Goal: Task Accomplishment & Management: Use online tool/utility

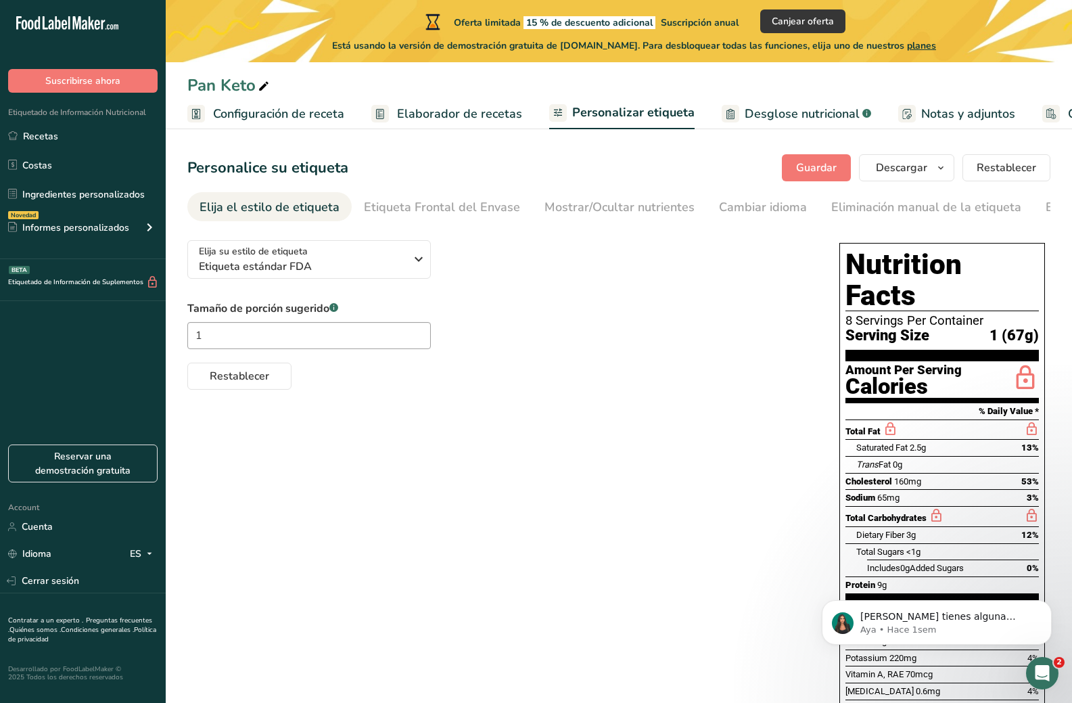
click at [454, 112] on span "Elaborador de recetas" at bounding box center [459, 114] width 125 height 18
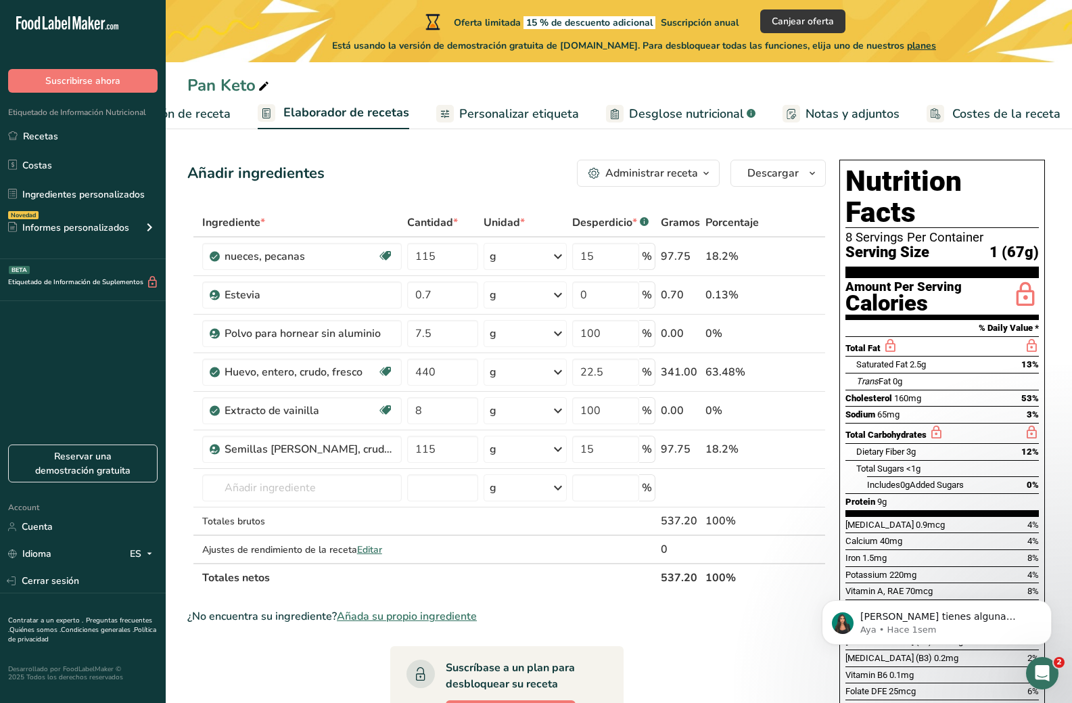
scroll to position [0, 119]
click at [887, 51] on span "Está usando la versión de demostración gratuita de FoodLabelMaker.com. Para des…" at bounding box center [634, 46] width 604 height 14
click at [773, 257] on link "i" at bounding box center [775, 256] width 17 height 17
click at [1050, 672] on div "Abrir Intercom Messenger" at bounding box center [1040, 671] width 45 height 45
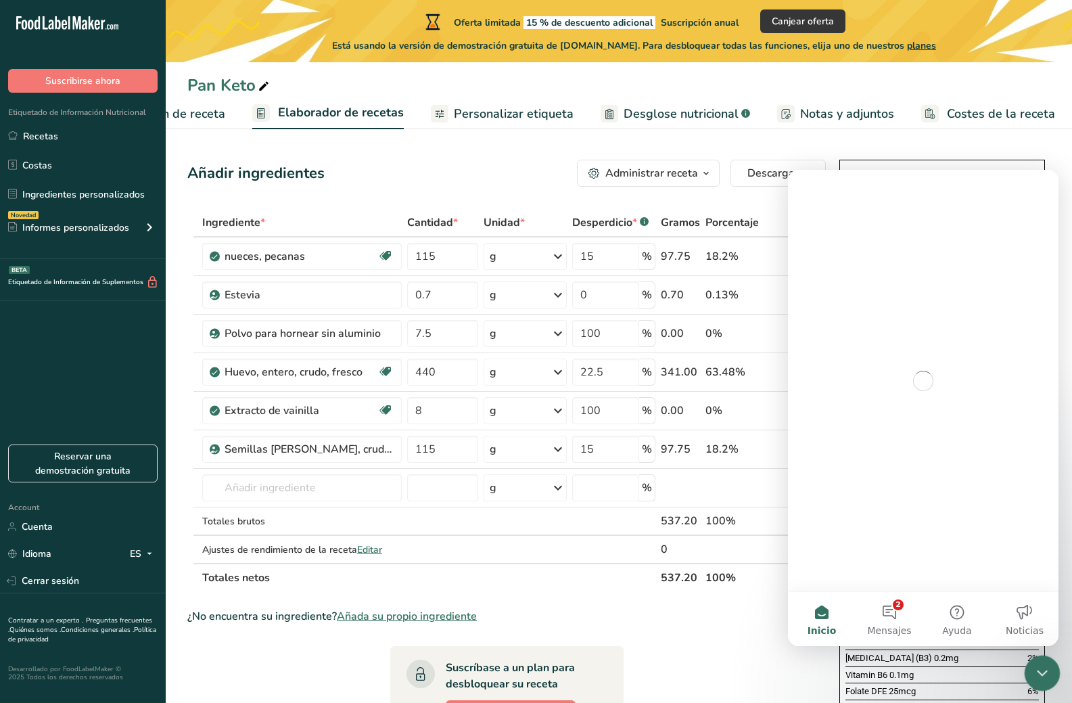
scroll to position [0, 0]
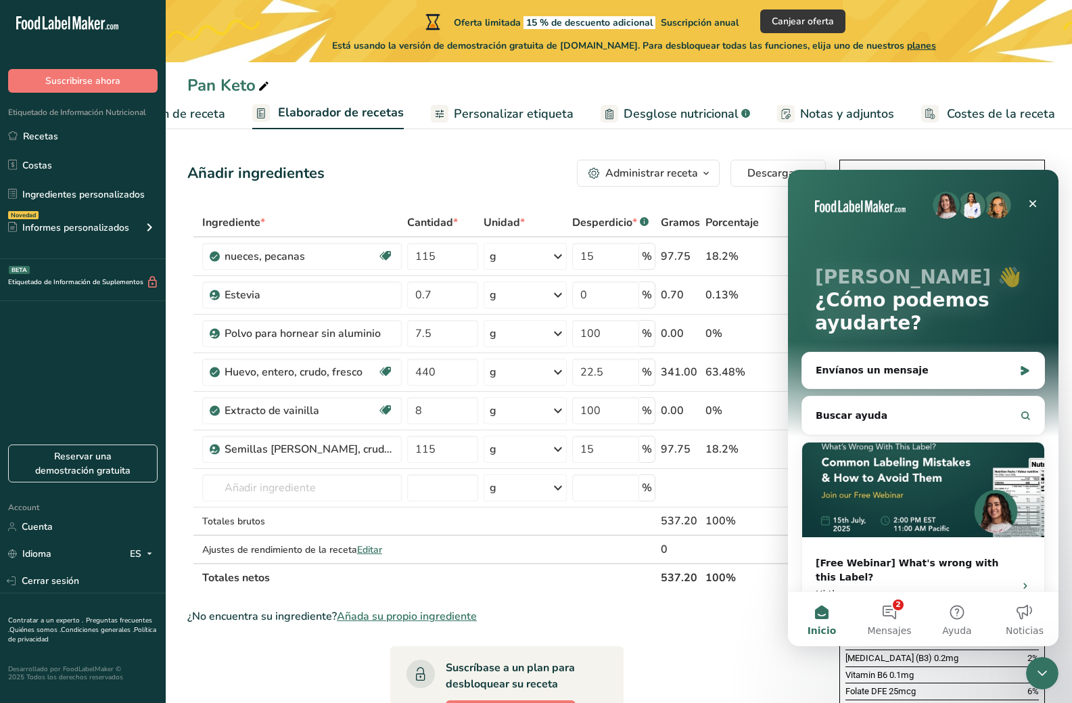
click at [185, 374] on section "Añadir ingredientes Administrar receta Eliminar receta Duplicar receta Escalar …" at bounding box center [619, 564] width 906 height 863
click at [1031, 207] on icon "Cerrar" at bounding box center [1032, 203] width 11 height 11
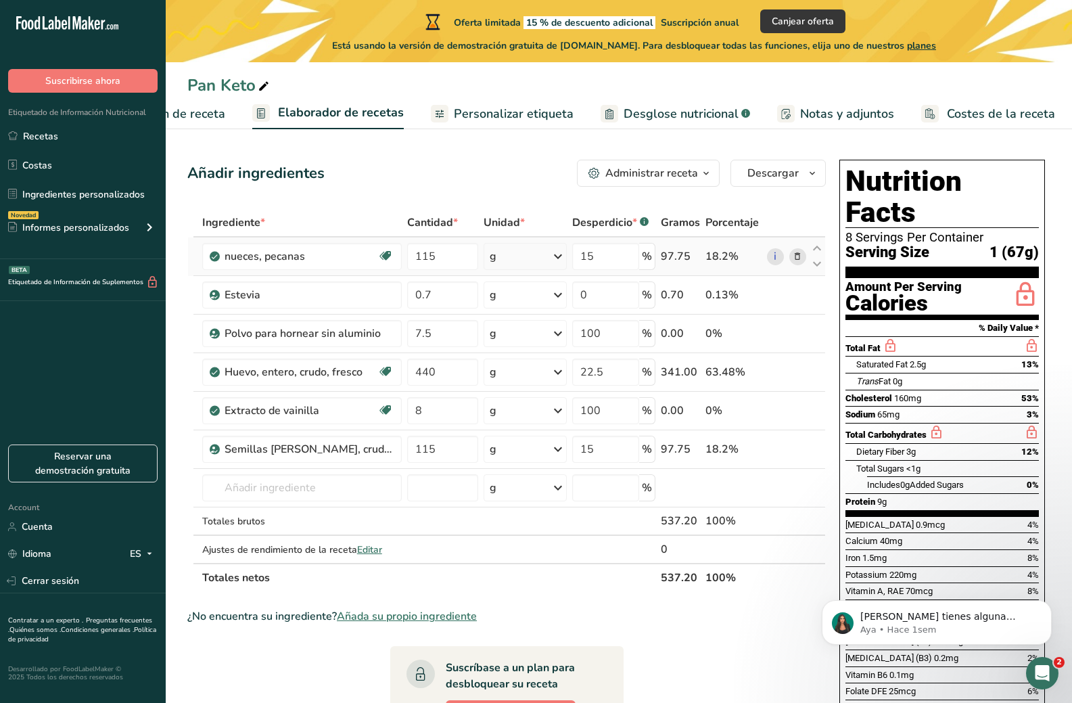
click at [797, 262] on icon at bounding box center [797, 257] width 9 height 14
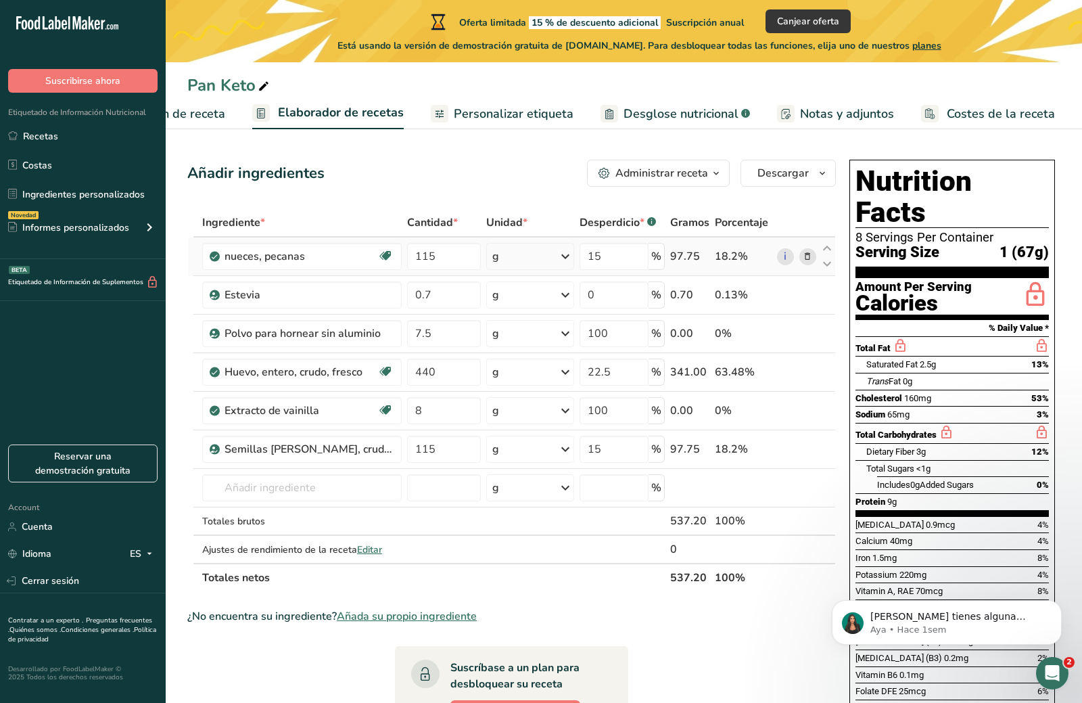
scroll to position [0, 109]
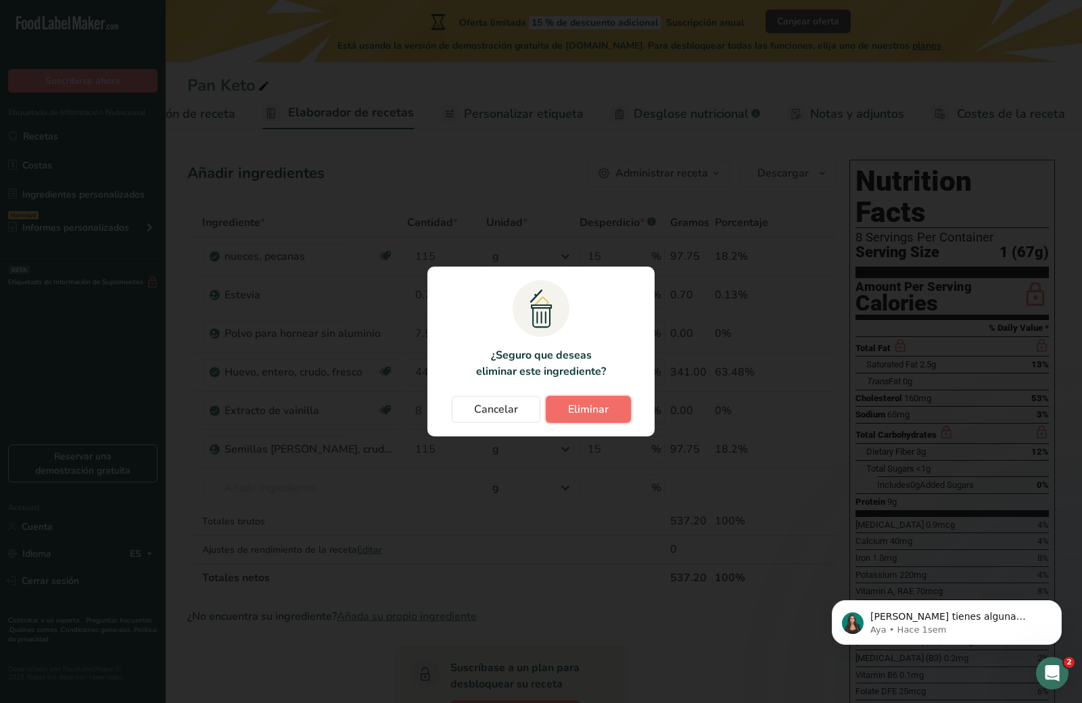
click at [568, 419] on button "Eliminar" at bounding box center [588, 409] width 85 height 27
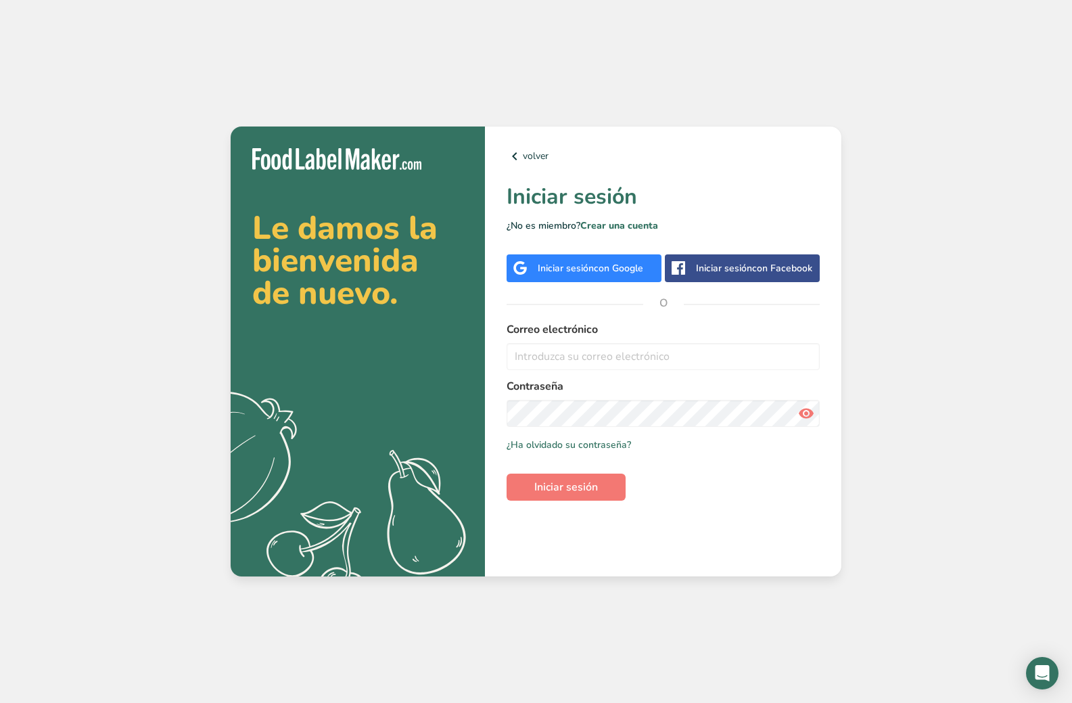
click at [560, 266] on div "Iniciar sesión con Google" at bounding box center [590, 268] width 105 height 14
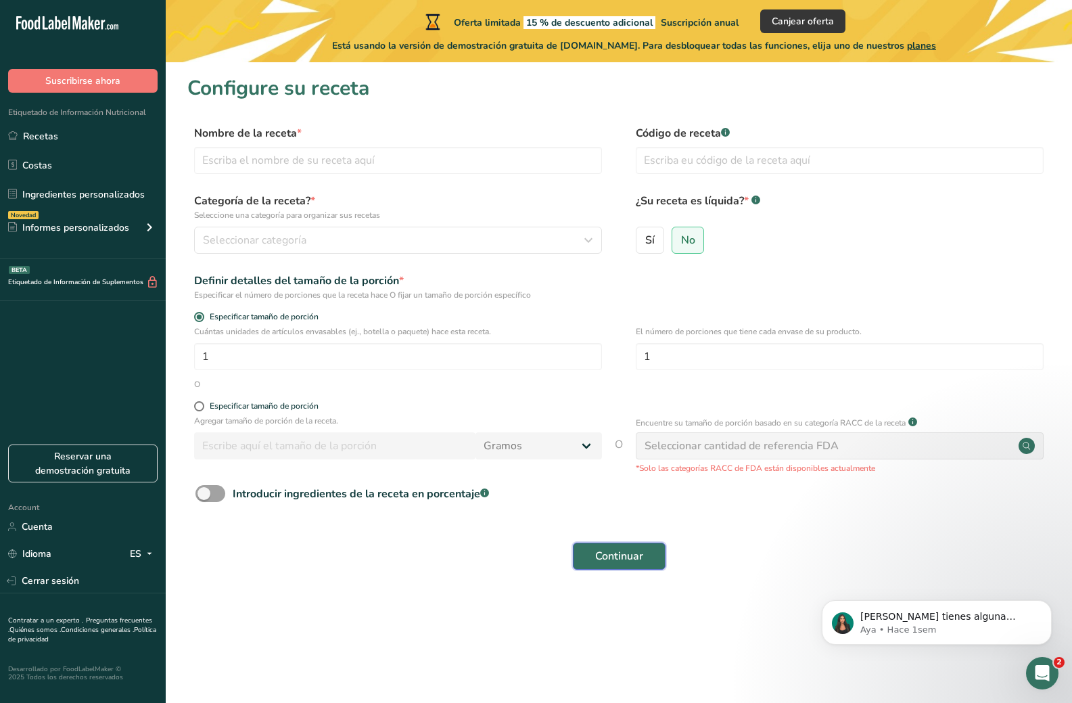
click at [644, 553] on button "Continuar" at bounding box center [619, 555] width 93 height 27
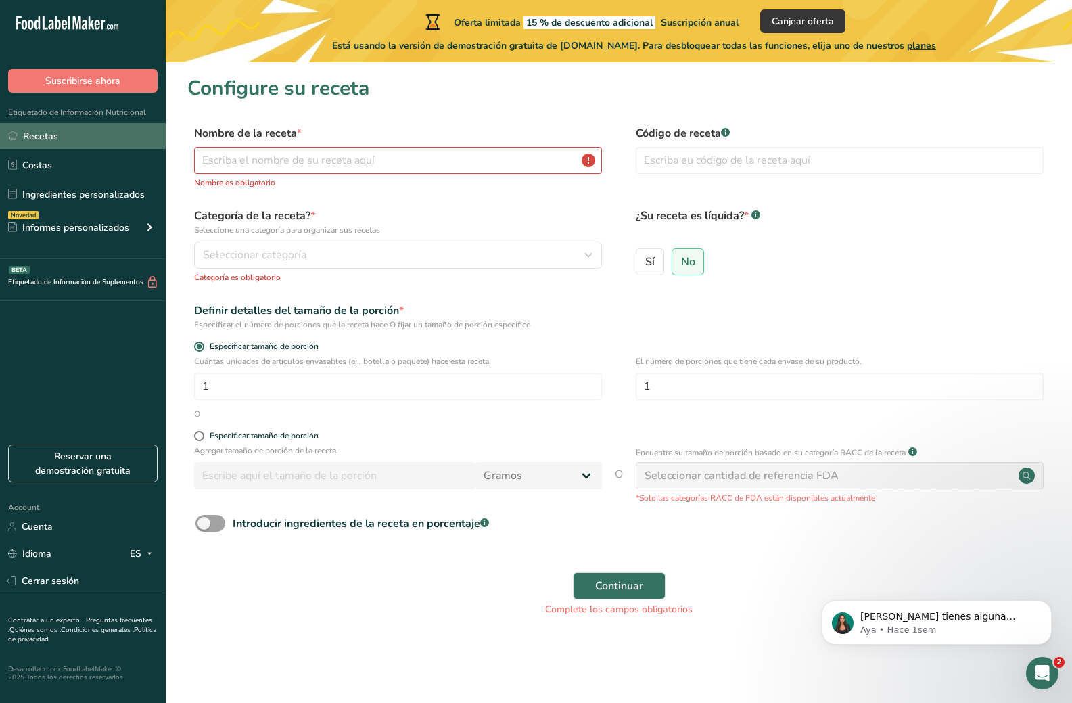
click at [81, 142] on link "Recetas" at bounding box center [83, 136] width 166 height 26
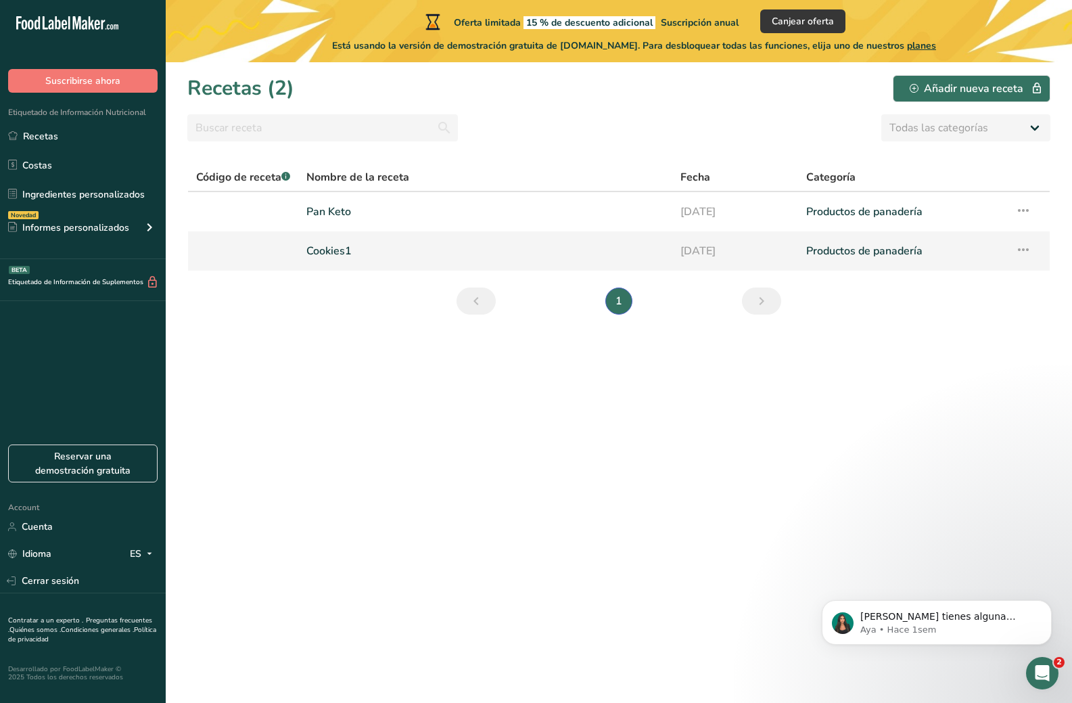
click at [869, 257] on link "Productos de panadería" at bounding box center [902, 251] width 193 height 28
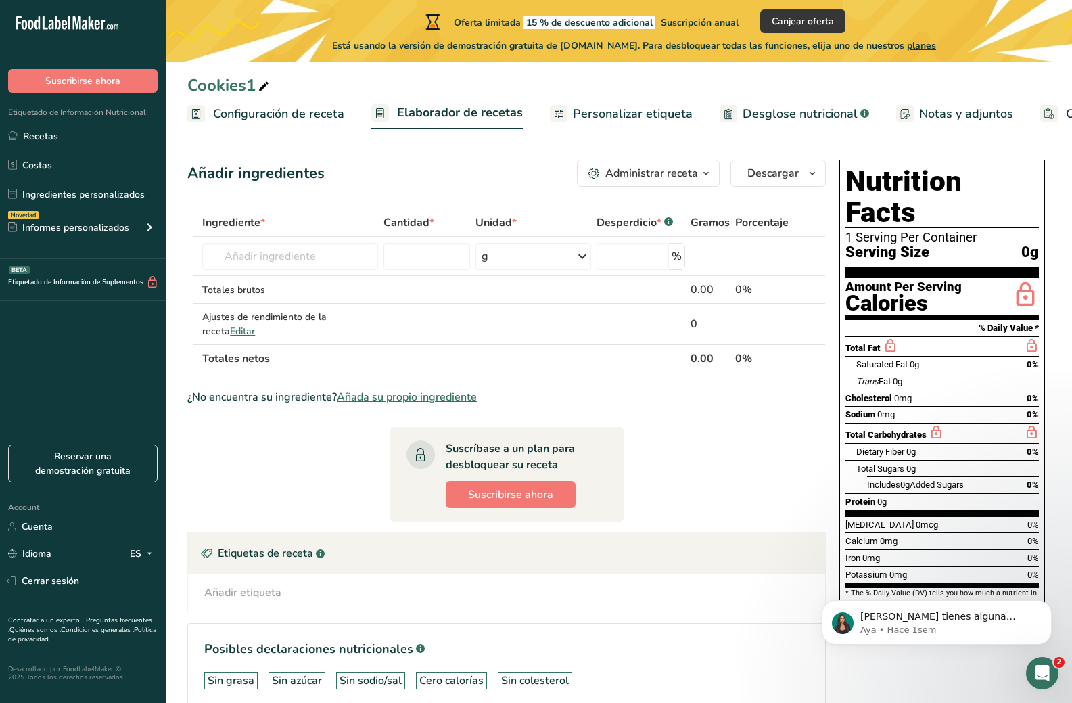
click at [304, 120] on span "Configuración de receta" at bounding box center [278, 114] width 131 height 18
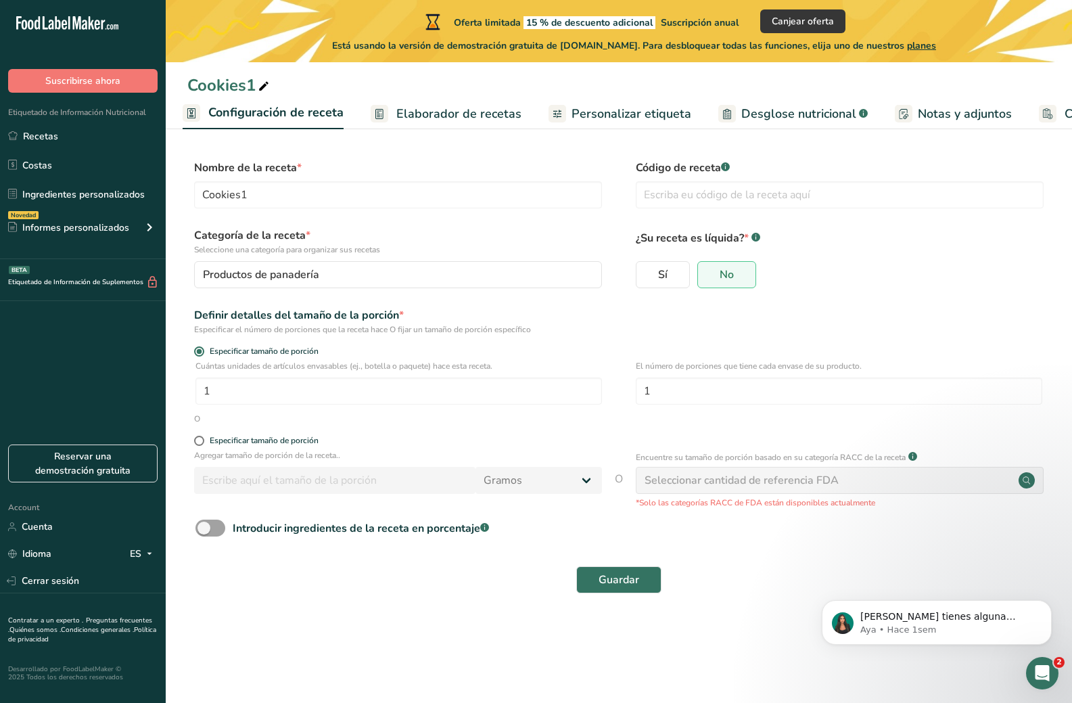
click at [410, 112] on span "Elaborador de recetas" at bounding box center [458, 114] width 125 height 18
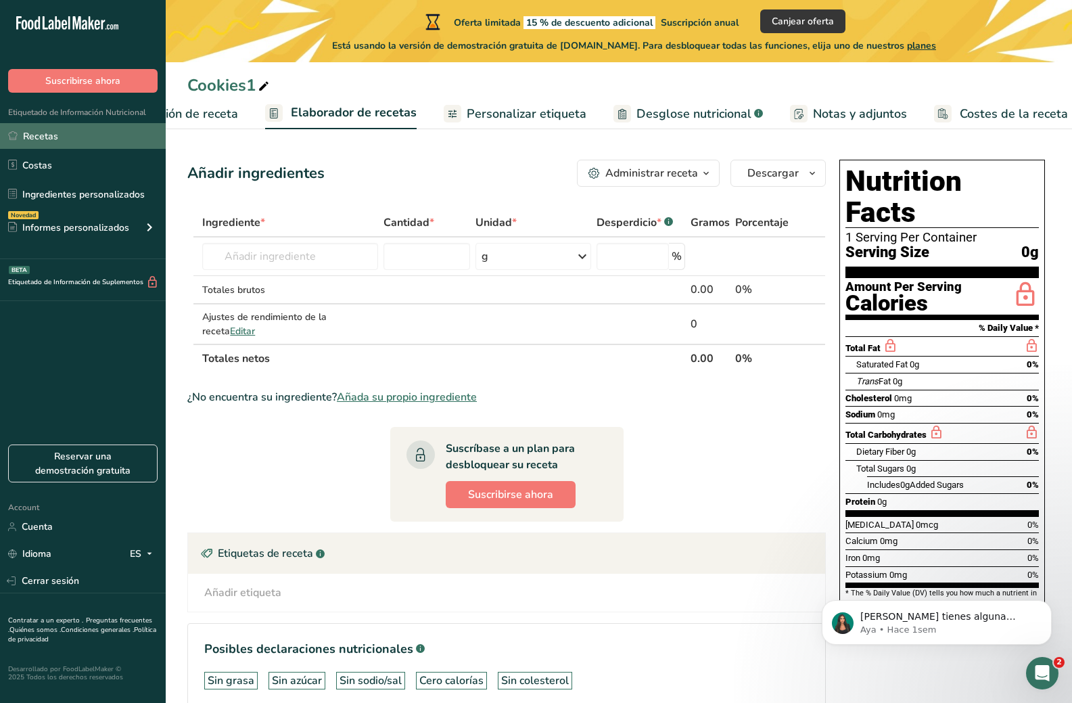
scroll to position [0, 119]
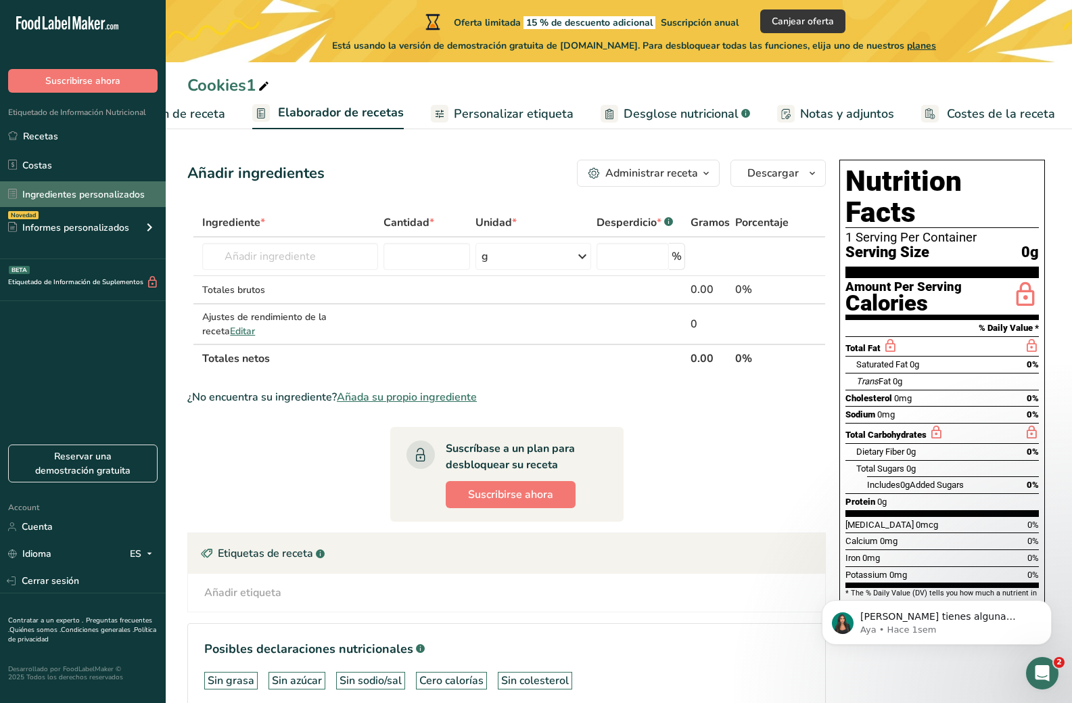
click at [60, 195] on link "Ingredientes personalizados" at bounding box center [83, 194] width 166 height 26
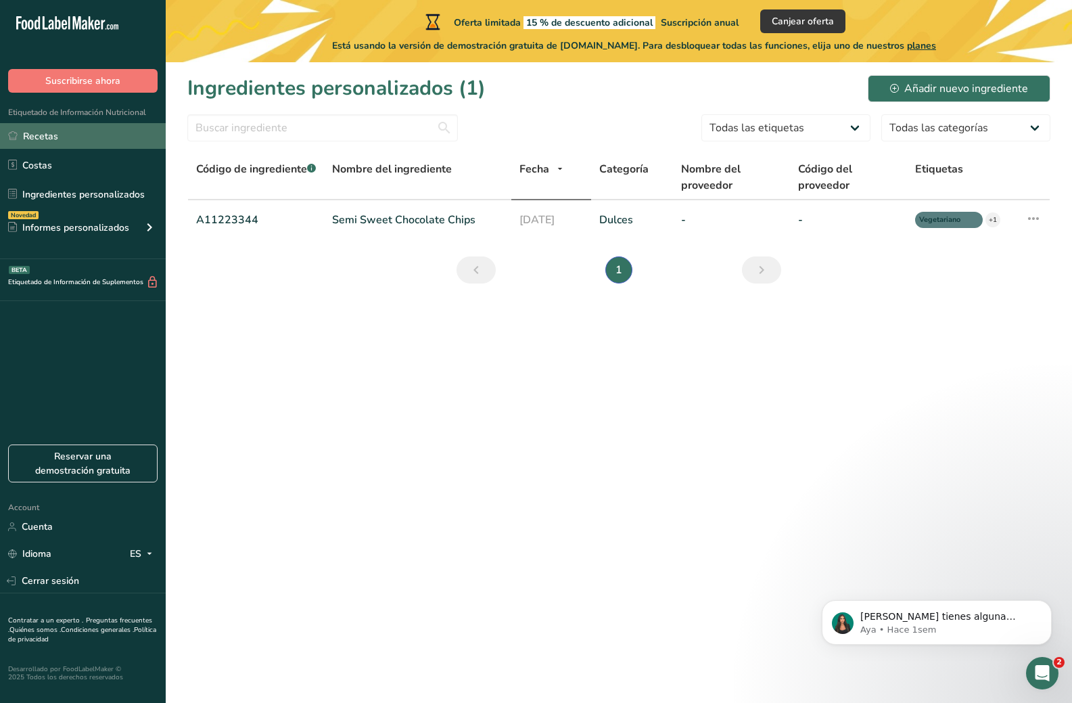
click at [88, 137] on link "Recetas" at bounding box center [83, 136] width 166 height 26
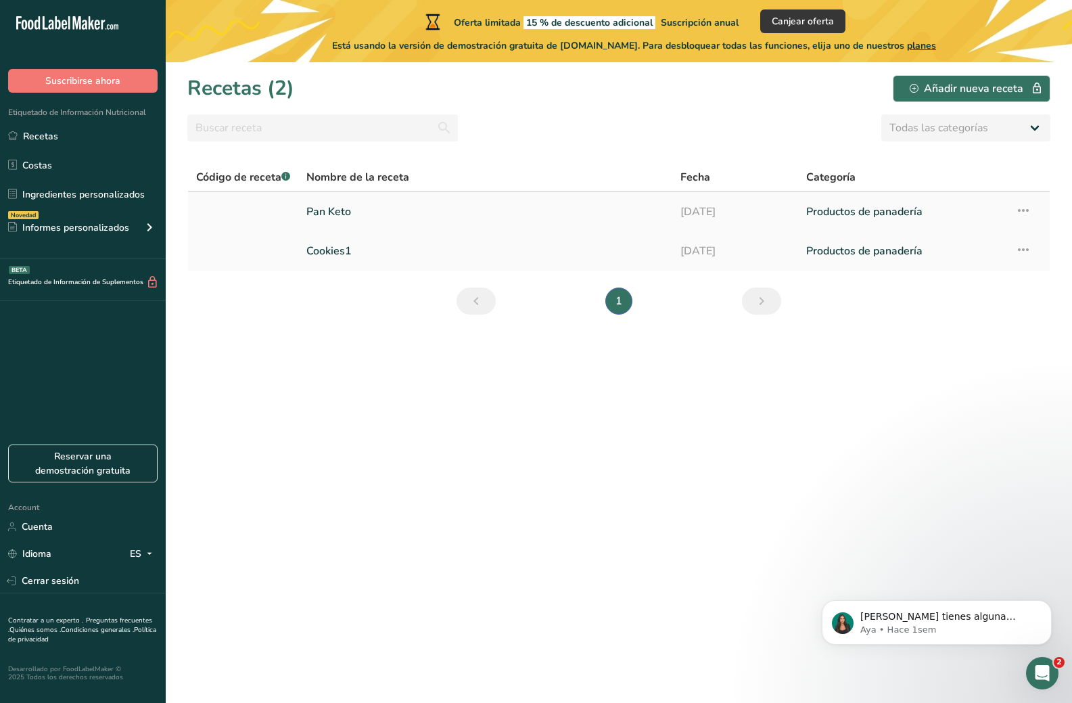
click at [354, 211] on link "Pan Keto" at bounding box center [485, 211] width 358 height 28
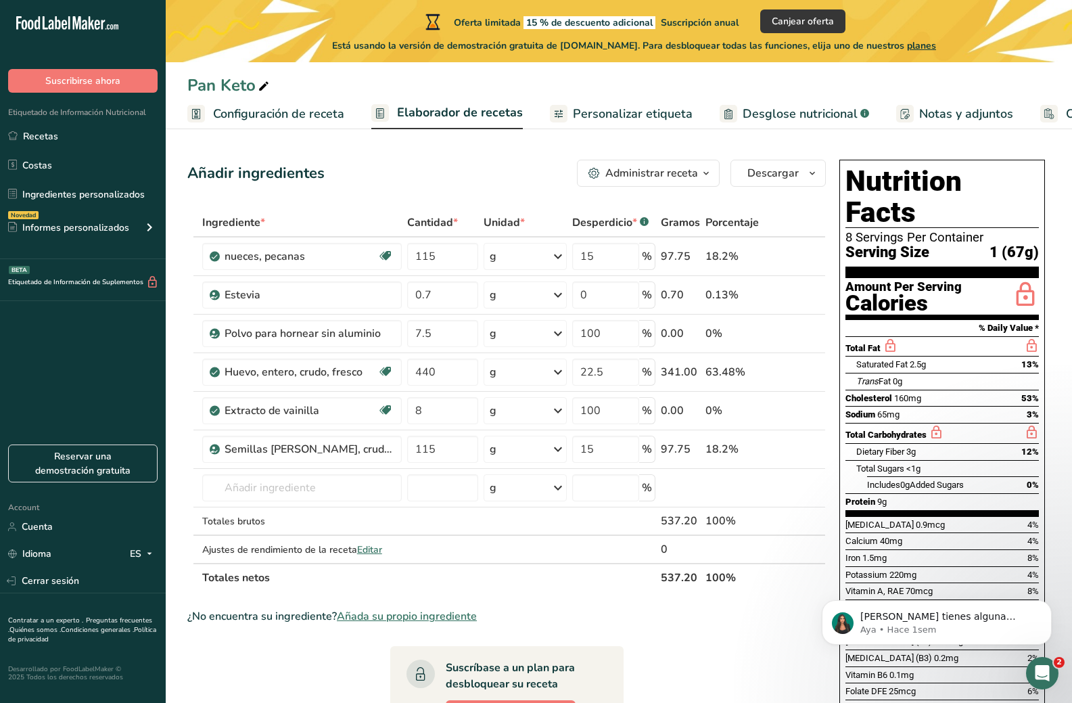
click at [469, 118] on span "Elaborador de recetas" at bounding box center [460, 112] width 126 height 18
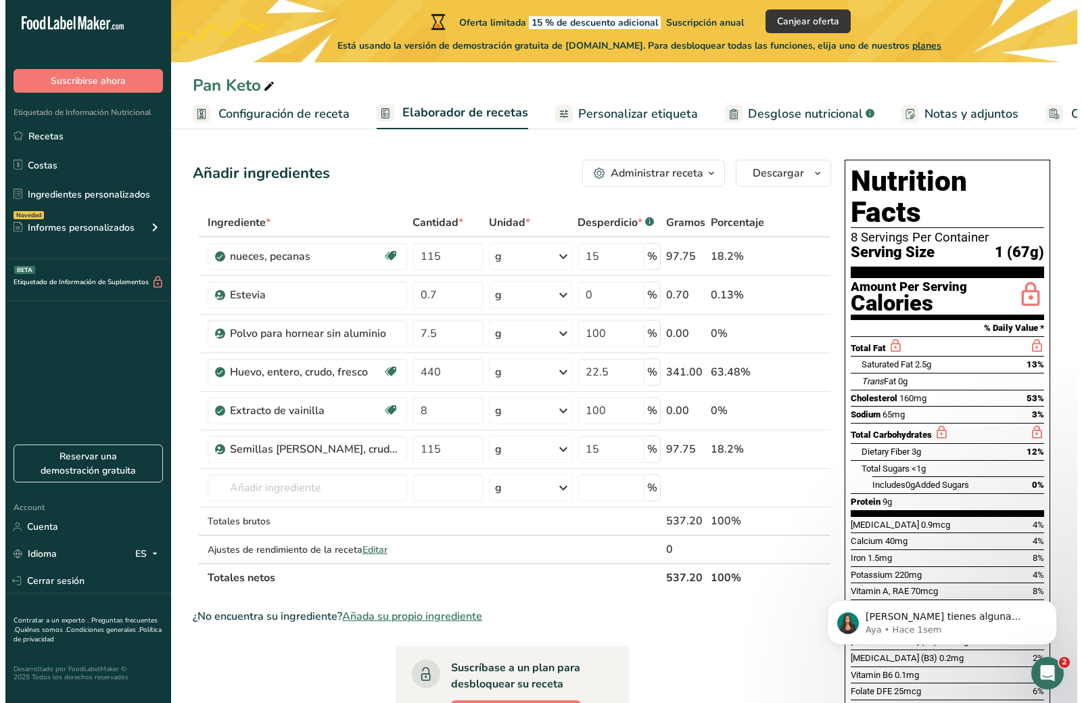
scroll to position [0, 119]
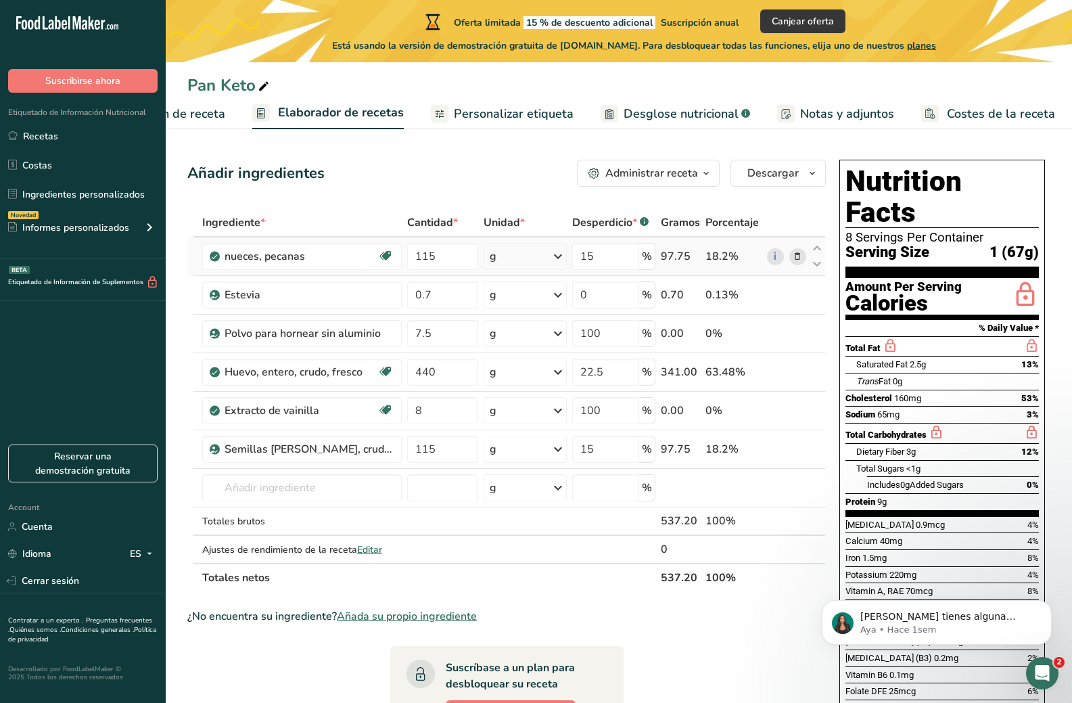
click at [799, 256] on icon at bounding box center [797, 257] width 9 height 14
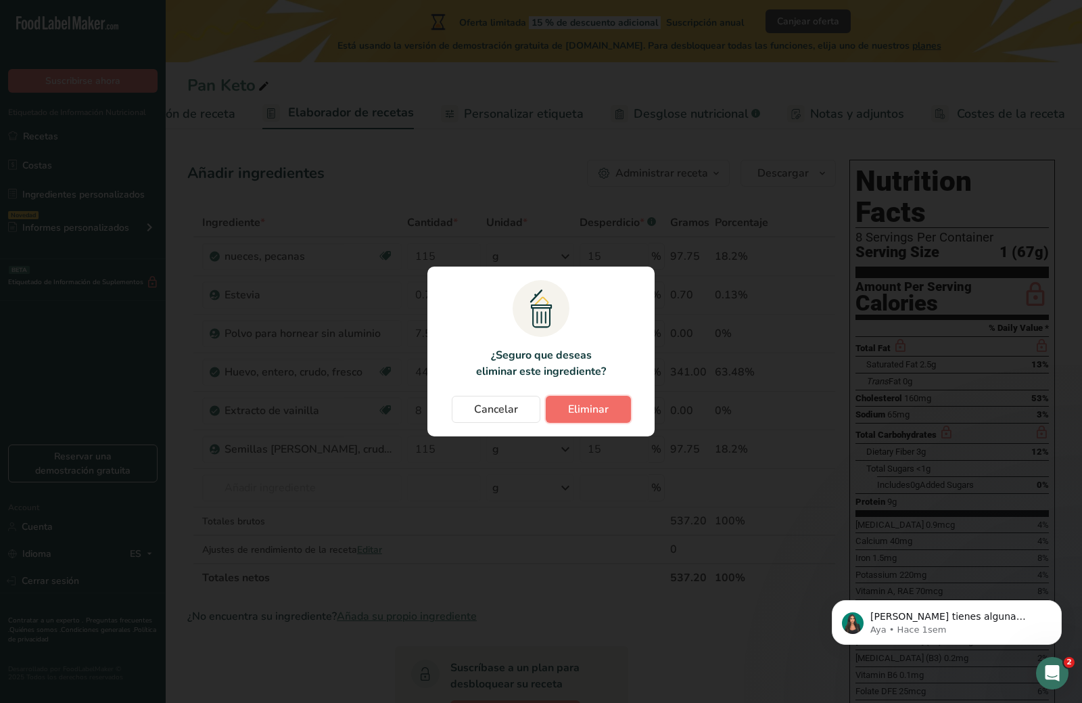
click at [607, 398] on button "Eliminar" at bounding box center [588, 409] width 85 height 27
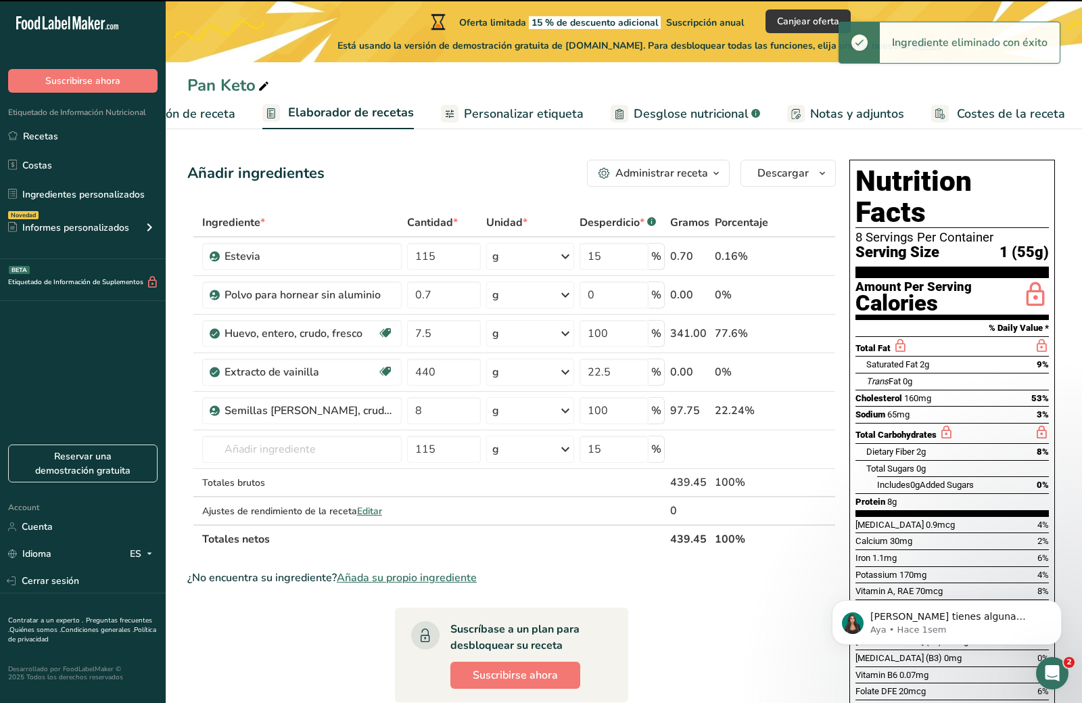
type input "0.7"
type input "0"
type input "7.5"
type input "100"
type input "440"
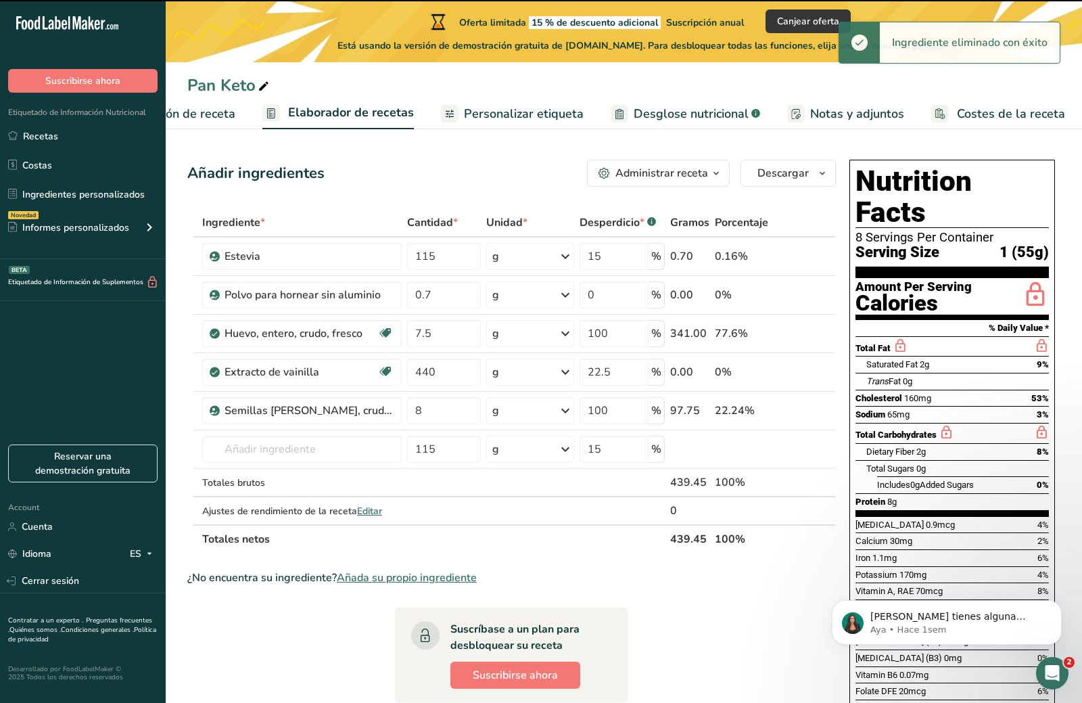
type input "22.5"
type input "8"
type input "100"
type input "115"
type input "15"
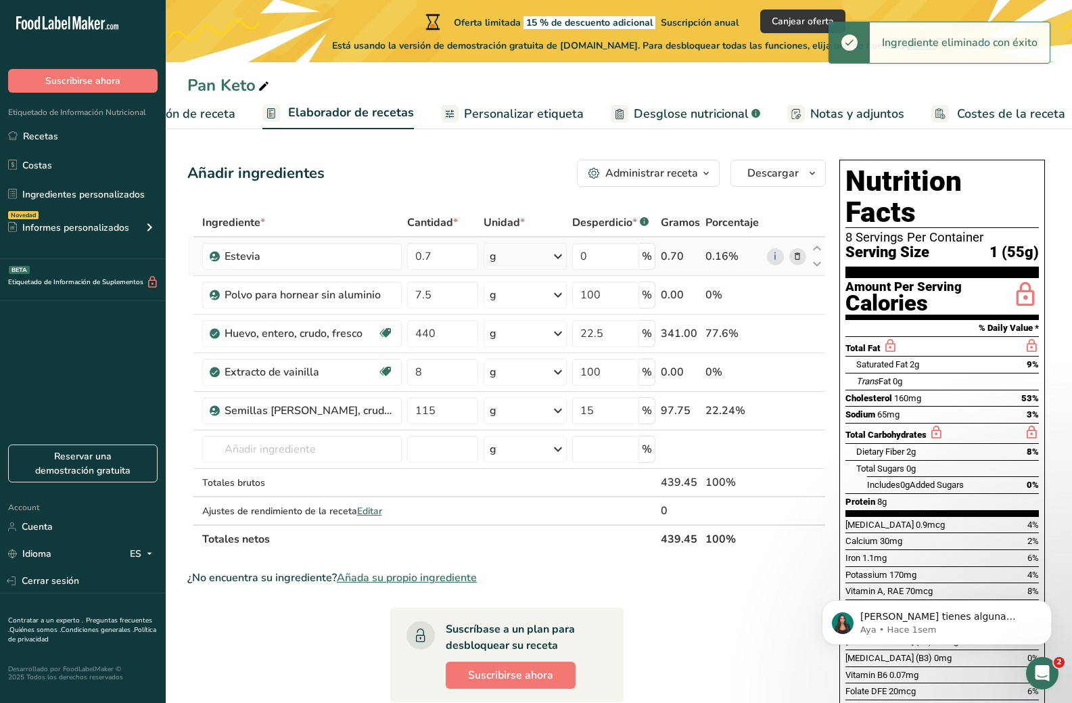
click at [802, 258] on icon at bounding box center [797, 257] width 9 height 14
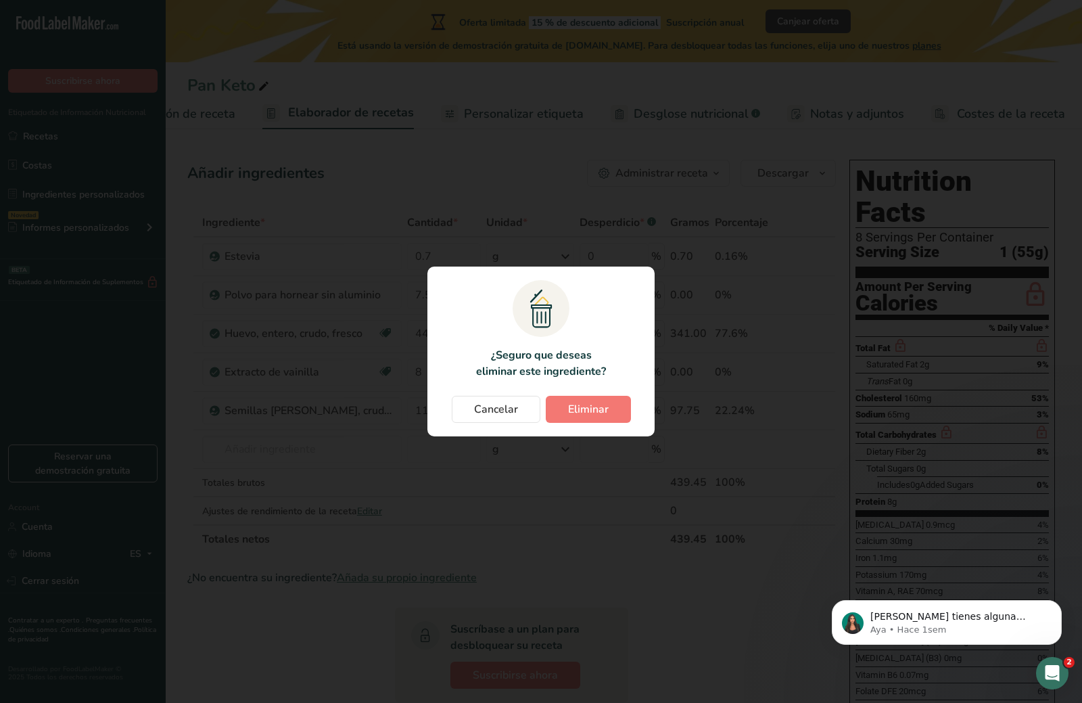
click at [592, 425] on section ".a{fill:#f5f3ed;}.b,.e{fill:#0f393a;}.c{fill:none;}.d{fill:#f2c549;}.e{stroke:r…" at bounding box center [540, 351] width 227 height 170
click at [604, 413] on span "Eliminar" at bounding box center [588, 409] width 41 height 16
type input "7.5"
type input "100"
type input "440"
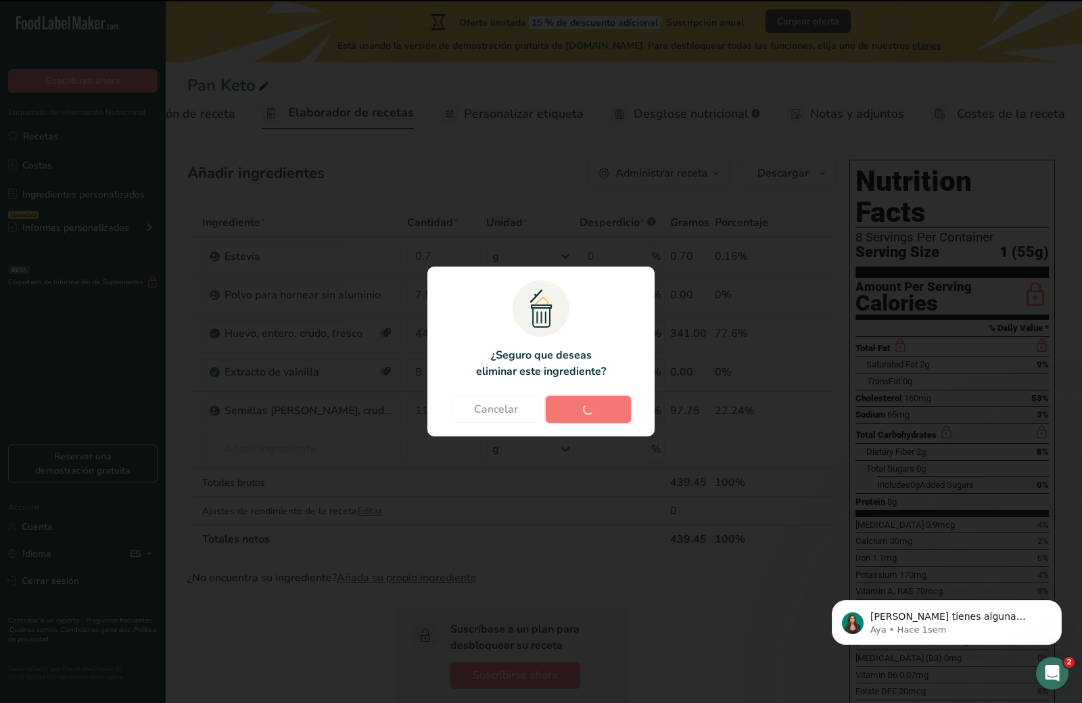
type input "22.5"
type input "8"
type input "100"
type input "115"
type input "15"
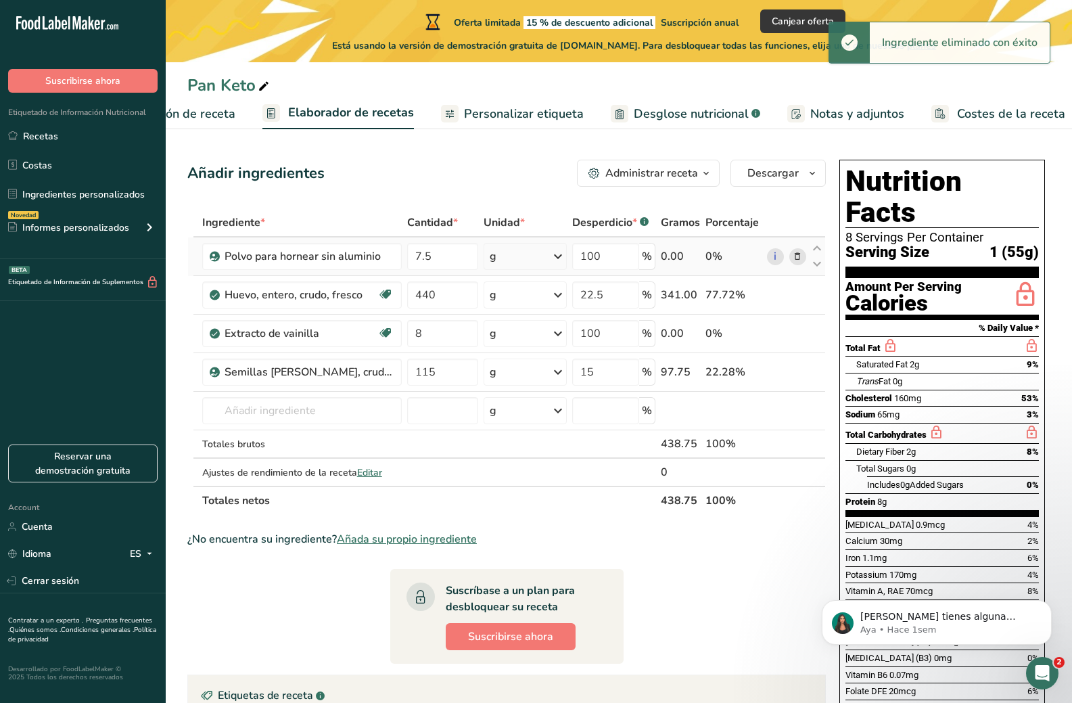
click at [795, 256] on icon at bounding box center [797, 257] width 9 height 14
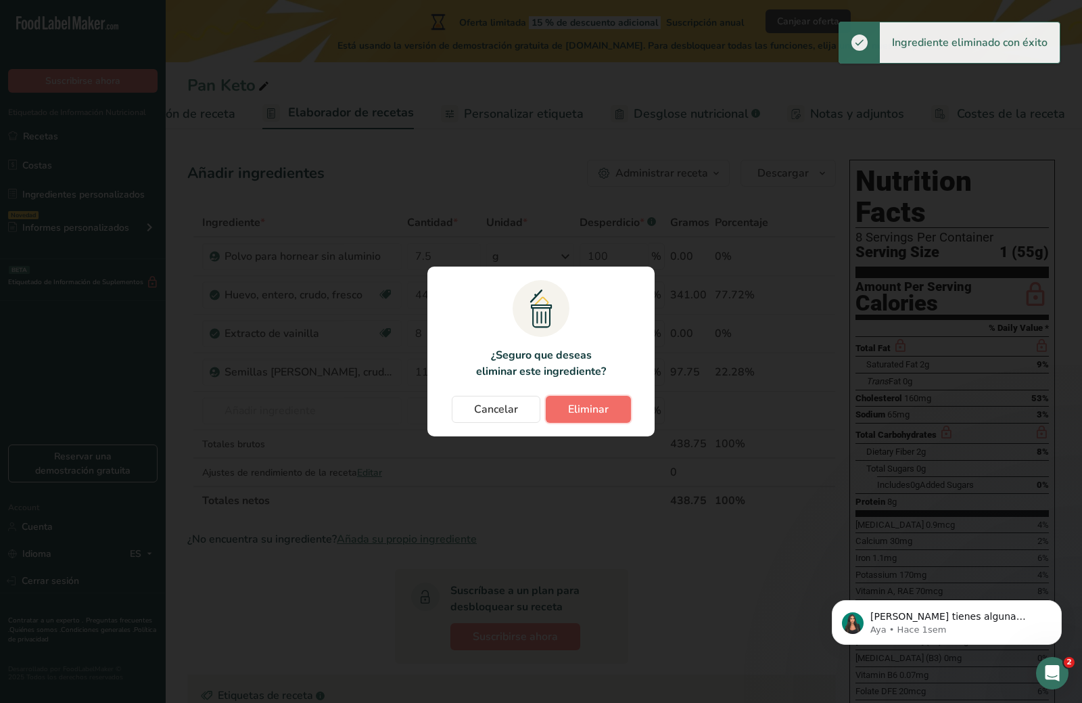
click at [609, 404] on button "Eliminar" at bounding box center [588, 409] width 85 height 27
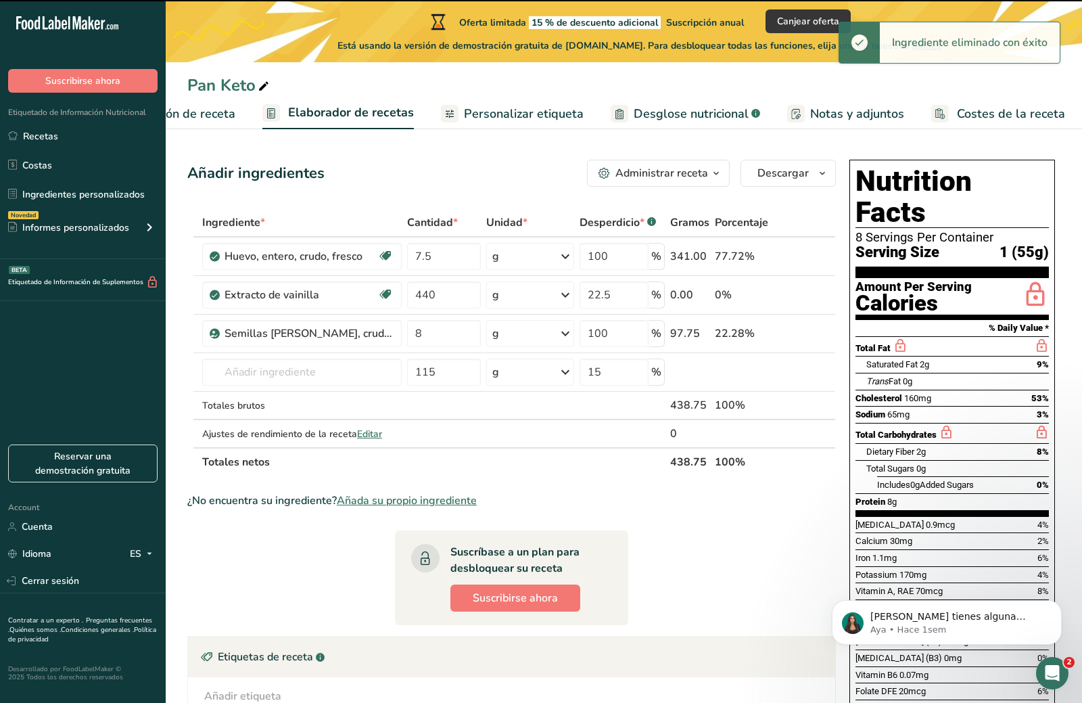
type input "440"
type input "22.5"
type input "8"
type input "100"
type input "115"
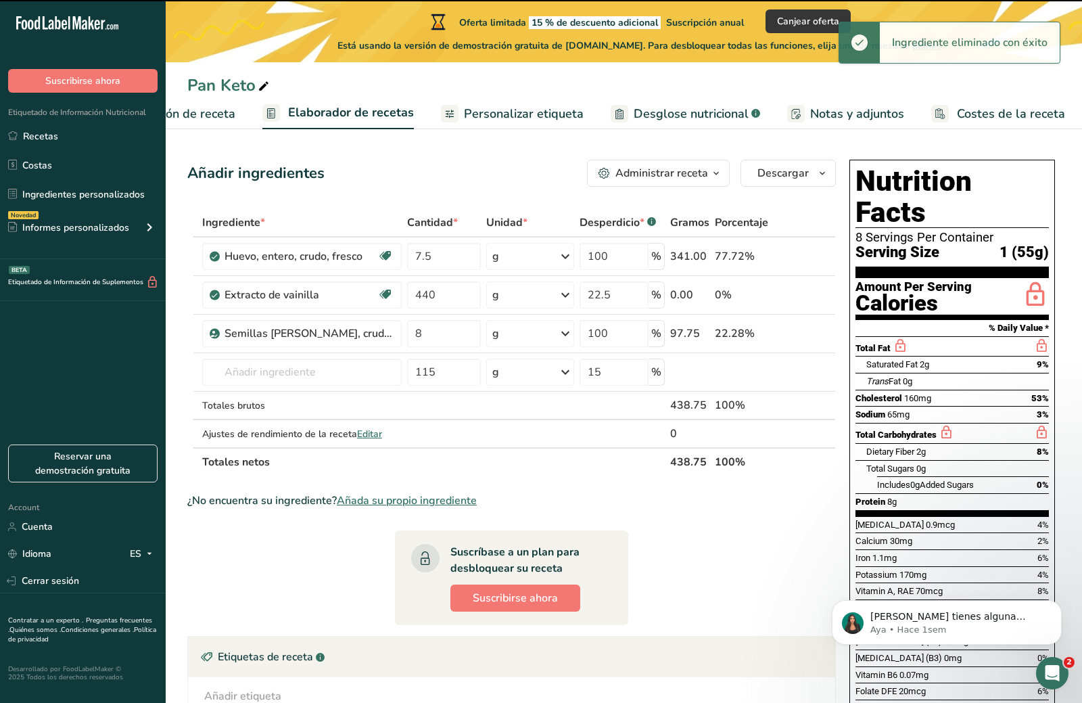
type input "15"
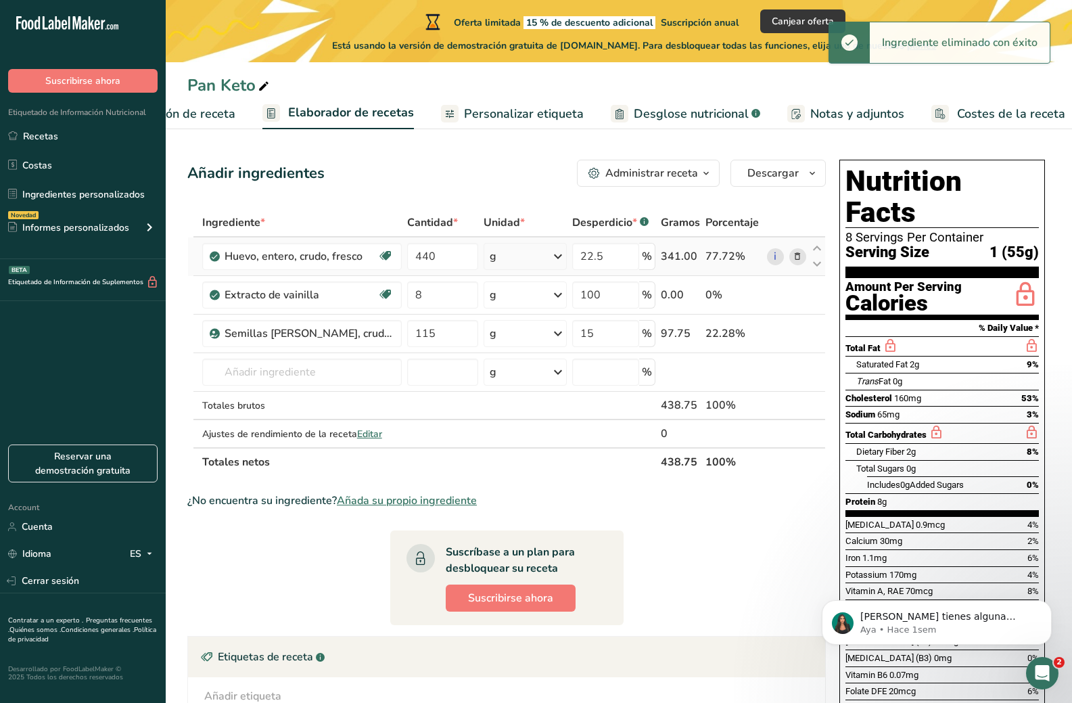
click at [799, 262] on icon at bounding box center [797, 257] width 9 height 14
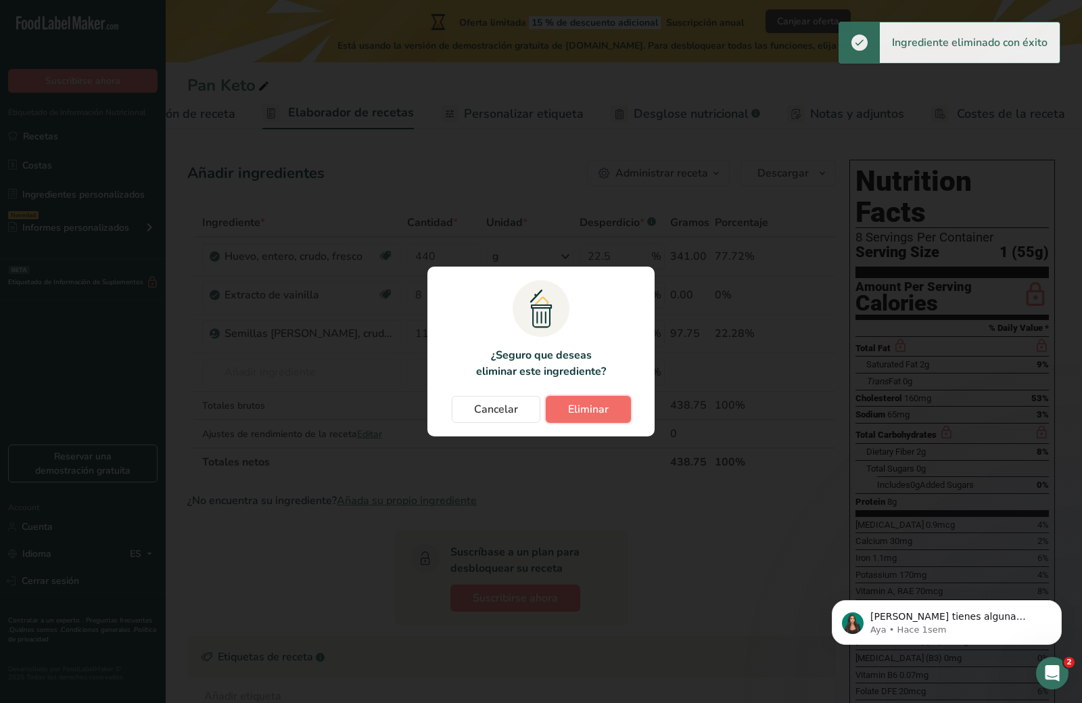
click at [624, 416] on button "Eliminar" at bounding box center [588, 409] width 85 height 27
type input "8"
type input "100"
type input "115"
type input "15"
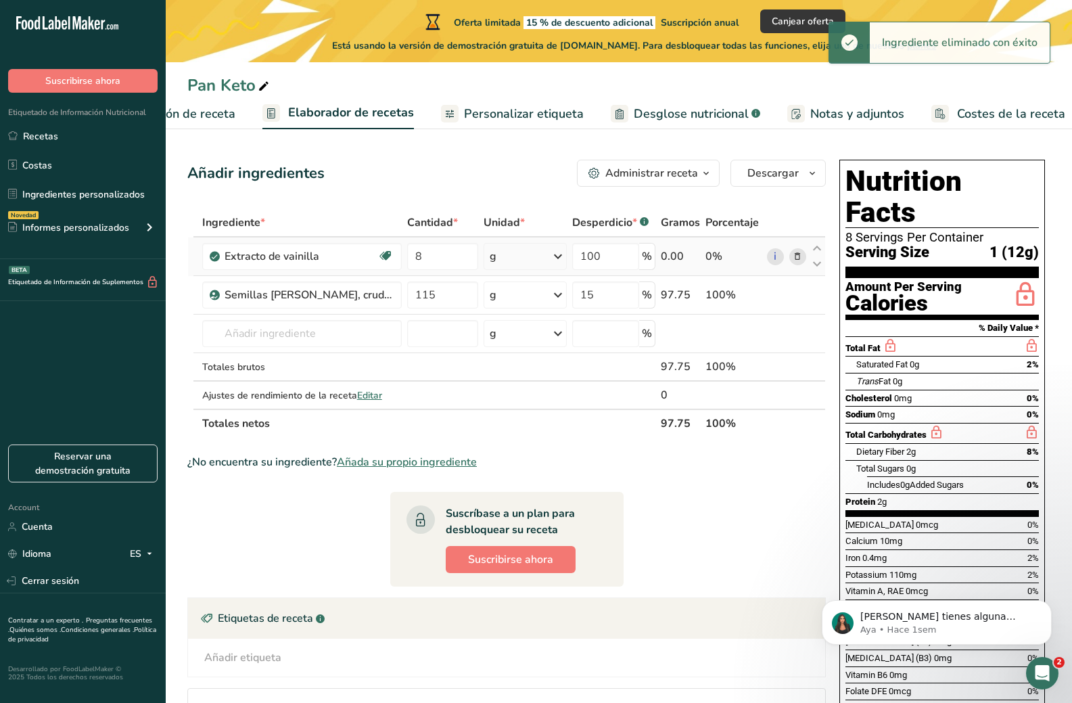
click at [797, 257] on icon at bounding box center [797, 257] width 9 height 14
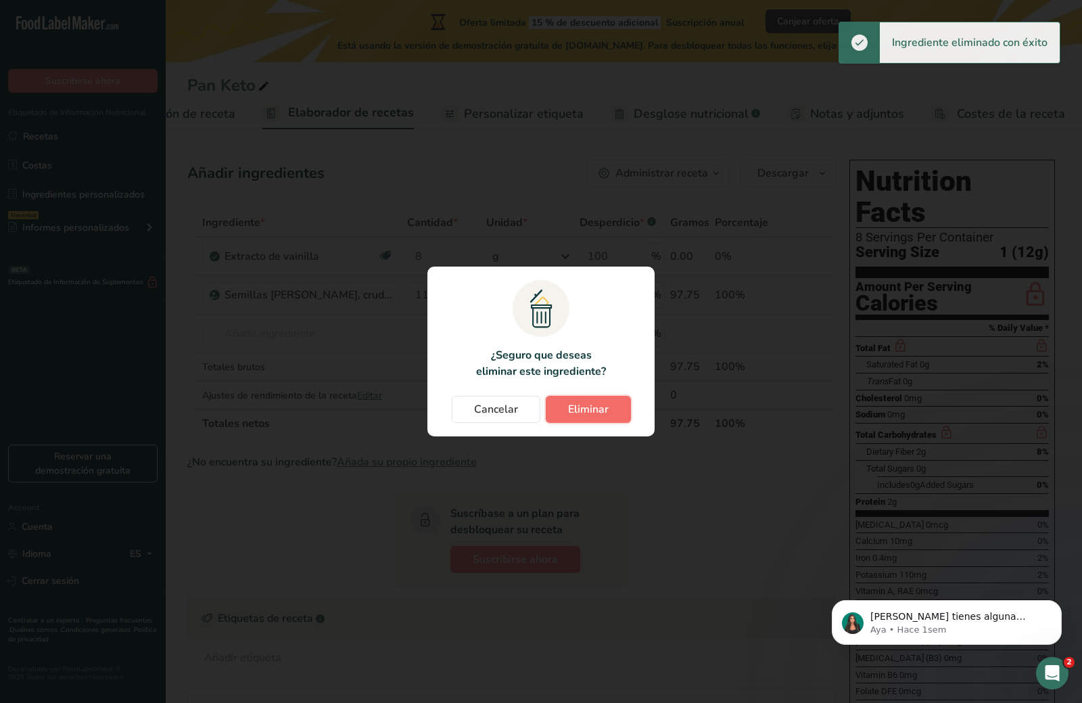
click at [592, 405] on span "Eliminar" at bounding box center [588, 409] width 41 height 16
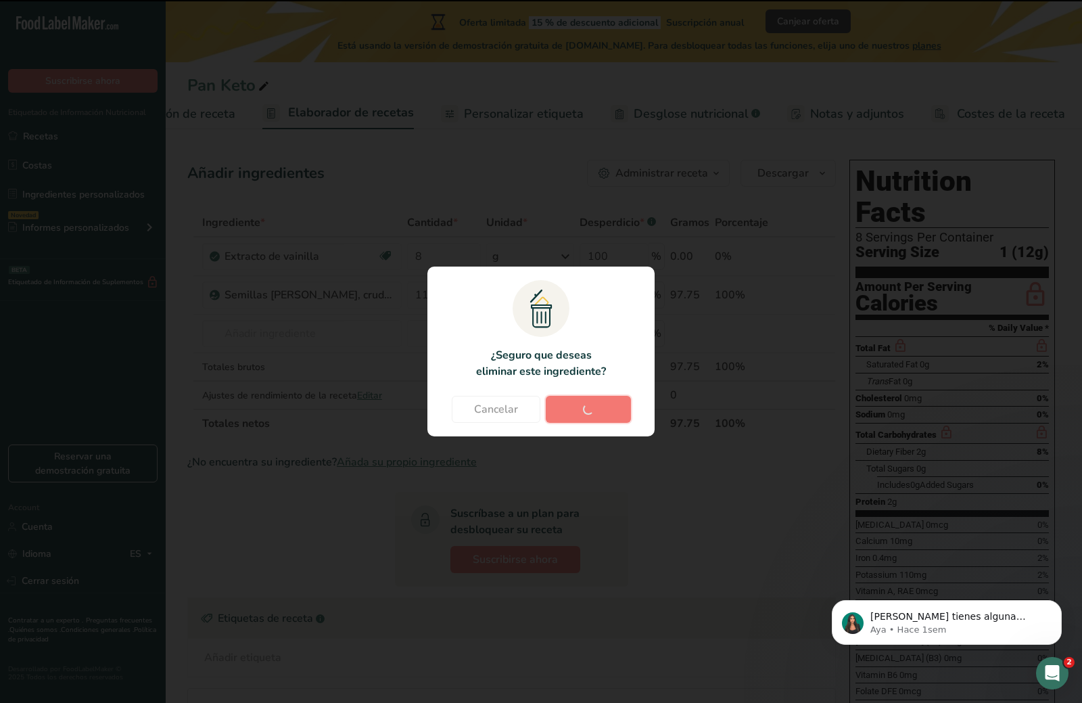
type input "115"
type input "15"
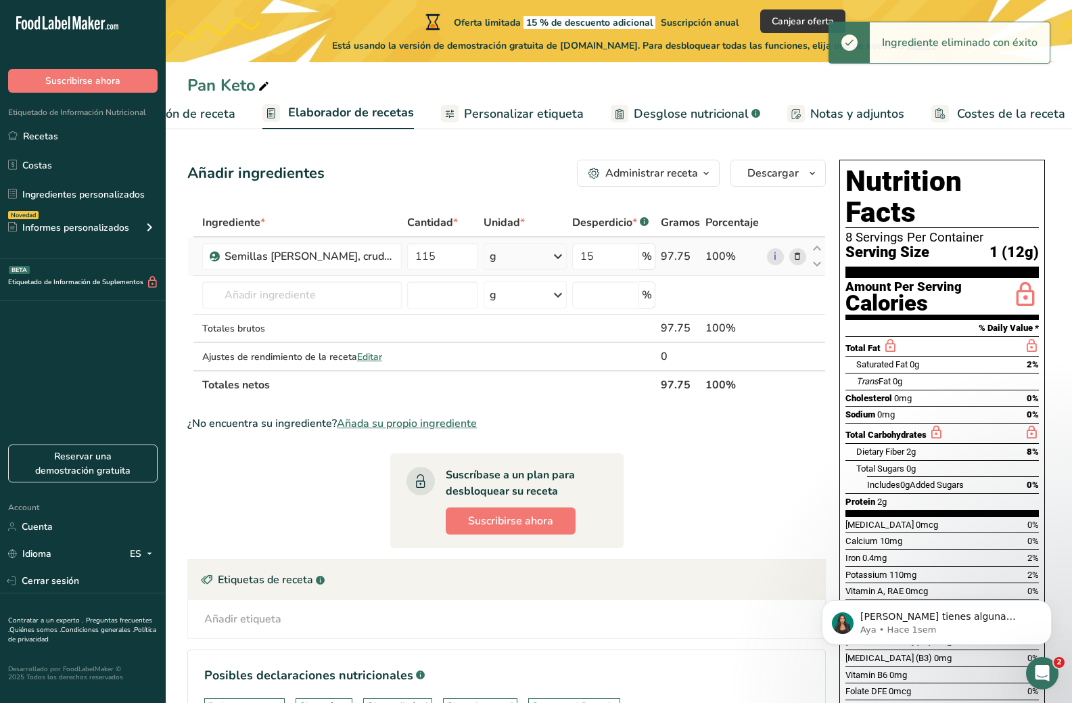
click at [796, 259] on icon at bounding box center [797, 257] width 9 height 14
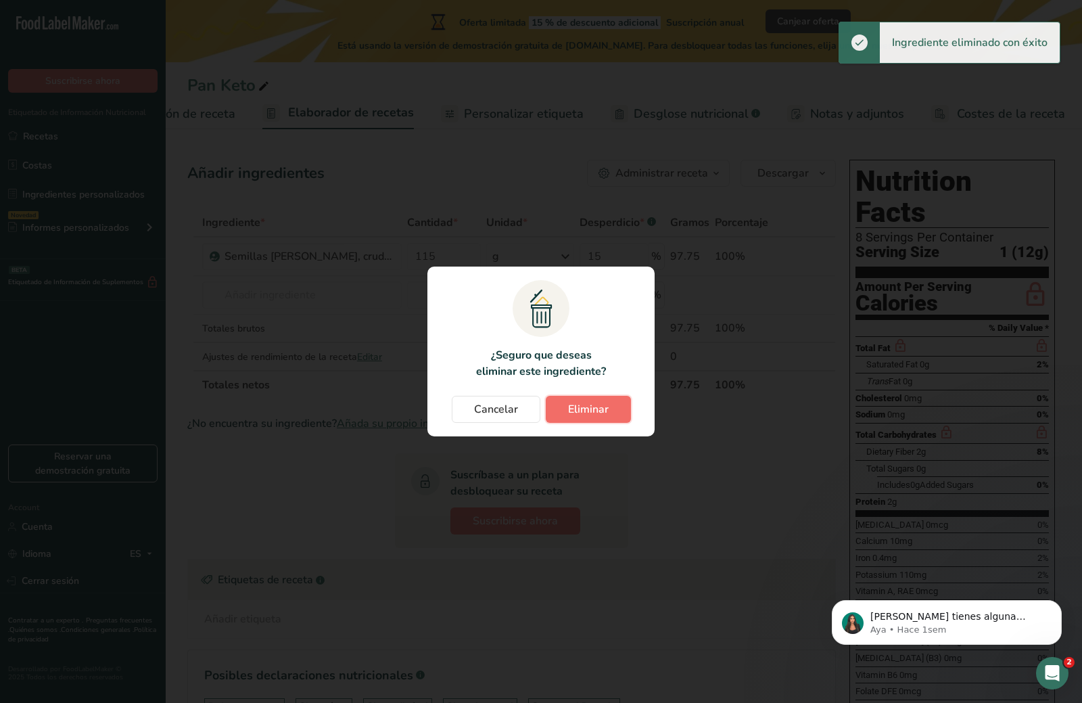
click at [623, 399] on button "Eliminar" at bounding box center [588, 409] width 85 height 27
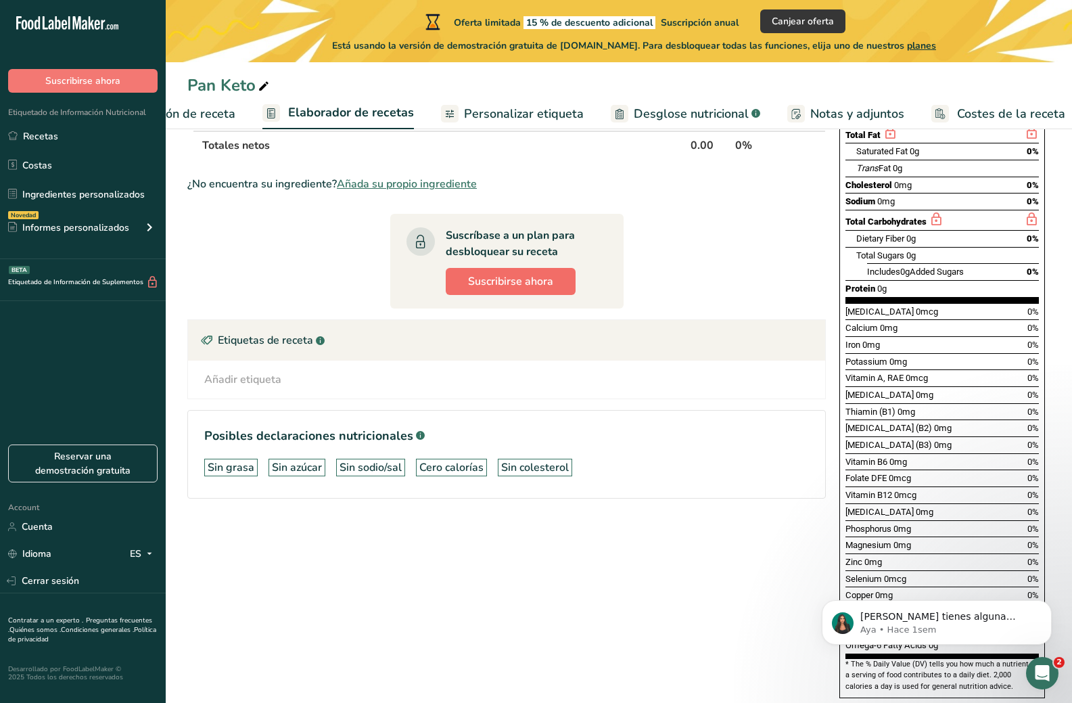
scroll to position [0, 0]
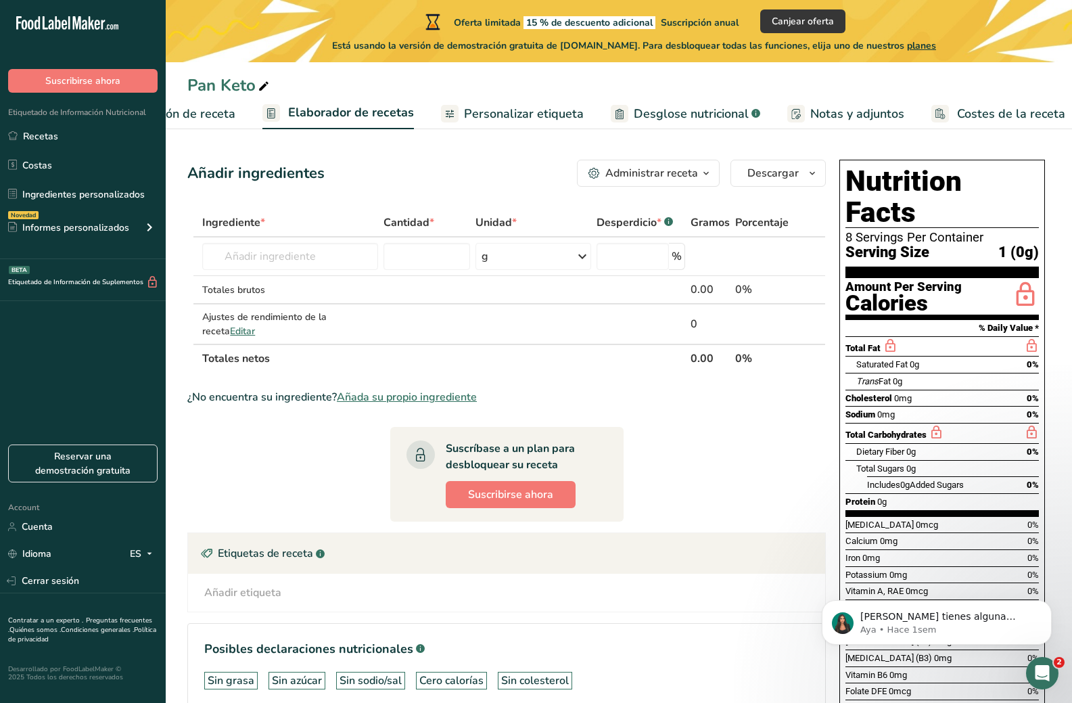
click at [236, 116] on ul "Configuración de receta Elaborador de recetas Personalizar etiqueta Desglose nu…" at bounding box center [574, 113] width 1035 height 32
click at [232, 118] on span "Configuración de receta" at bounding box center [169, 114] width 131 height 18
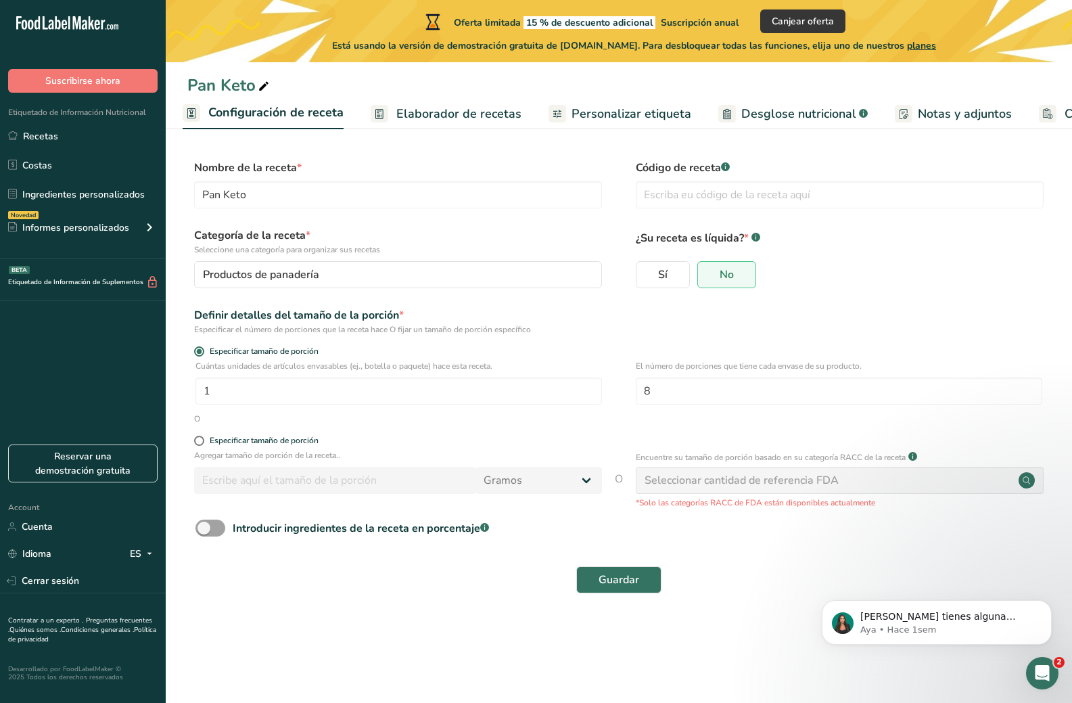
click at [423, 110] on span "Elaborador de recetas" at bounding box center [458, 114] width 125 height 18
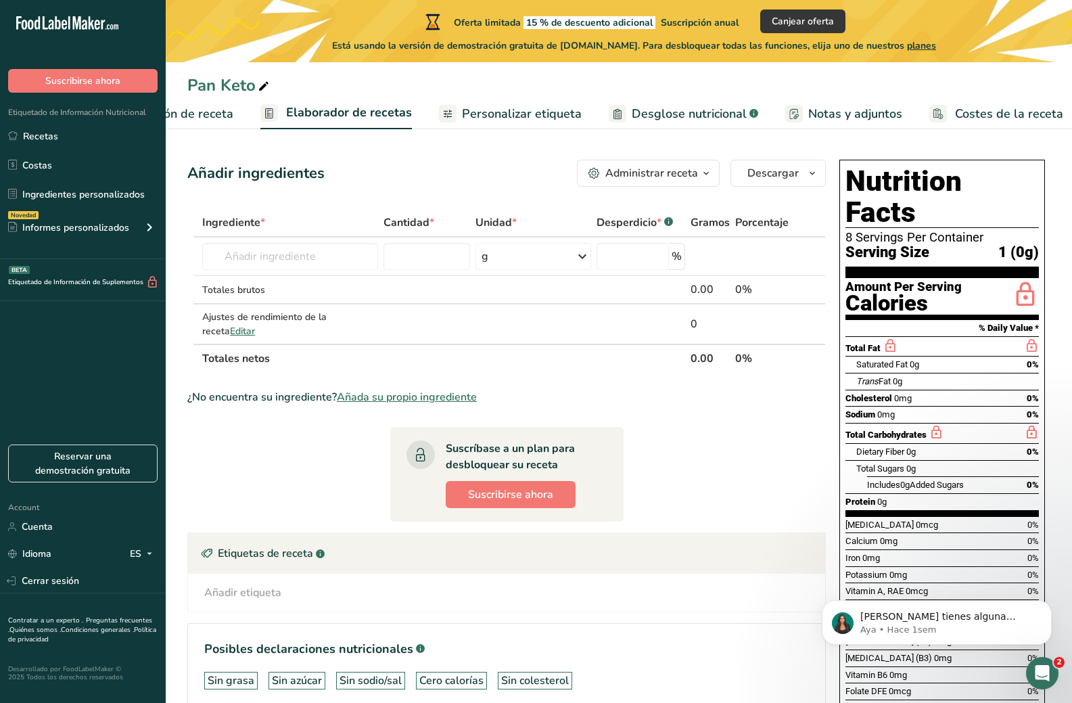
scroll to position [0, 119]
click at [218, 124] on link "Configuración de receta" at bounding box center [146, 114] width 157 height 30
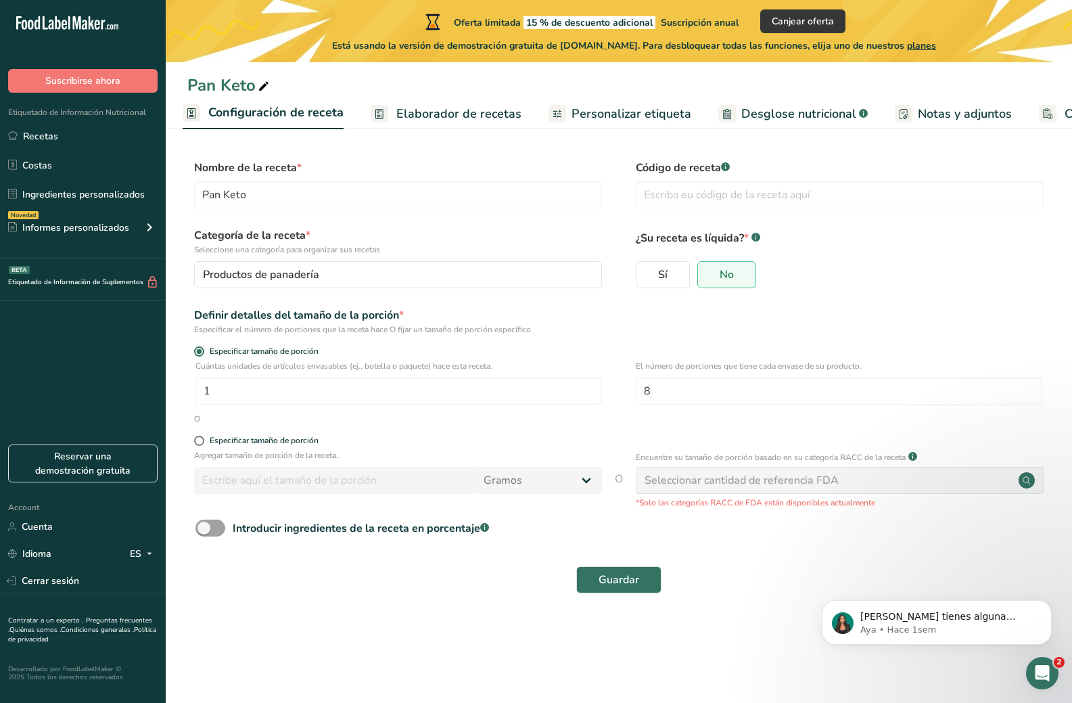
click at [450, 123] on link "Elaborador de recetas" at bounding box center [446, 114] width 151 height 30
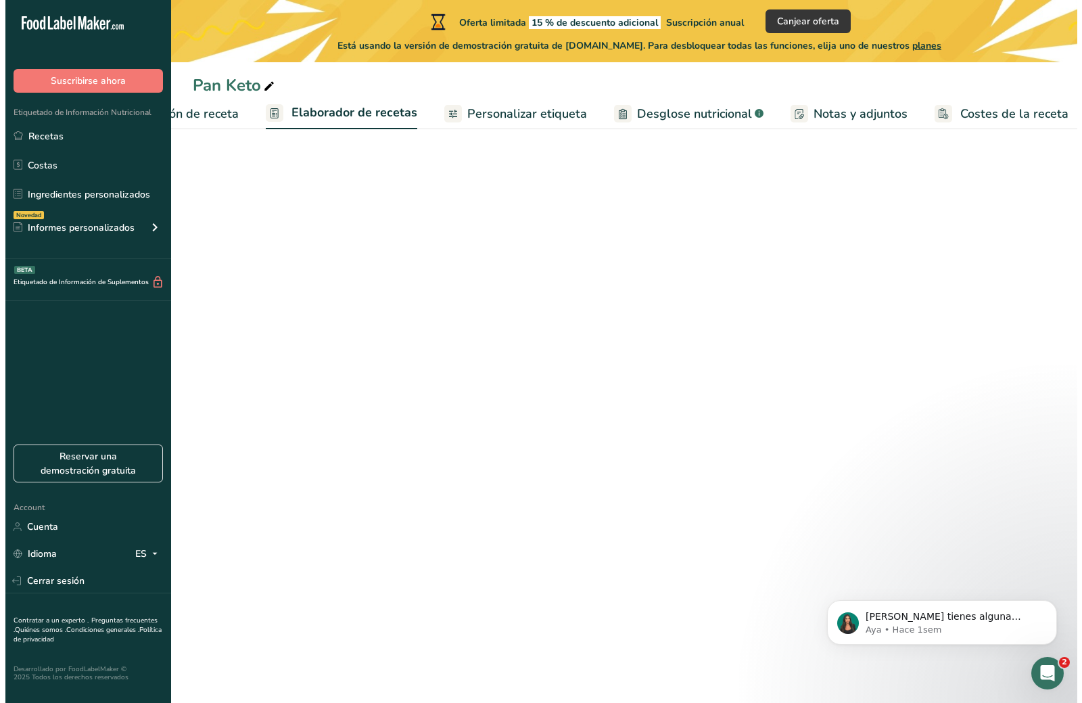
scroll to position [0, 119]
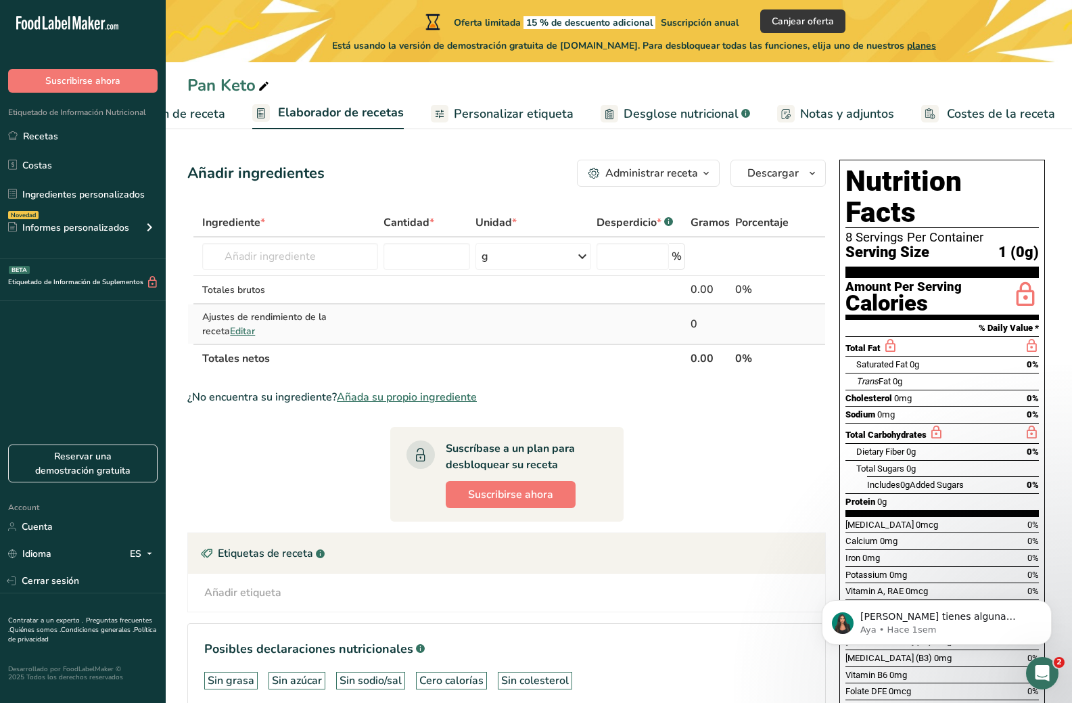
click at [230, 336] on span "Editar" at bounding box center [242, 331] width 25 height 13
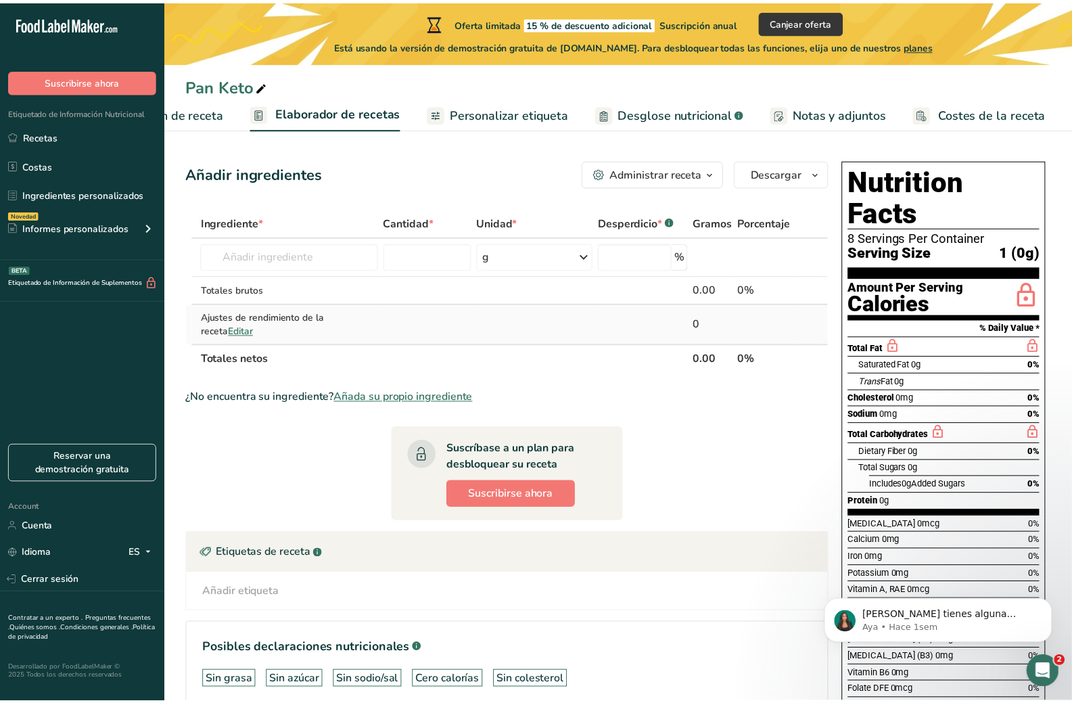
scroll to position [0, 109]
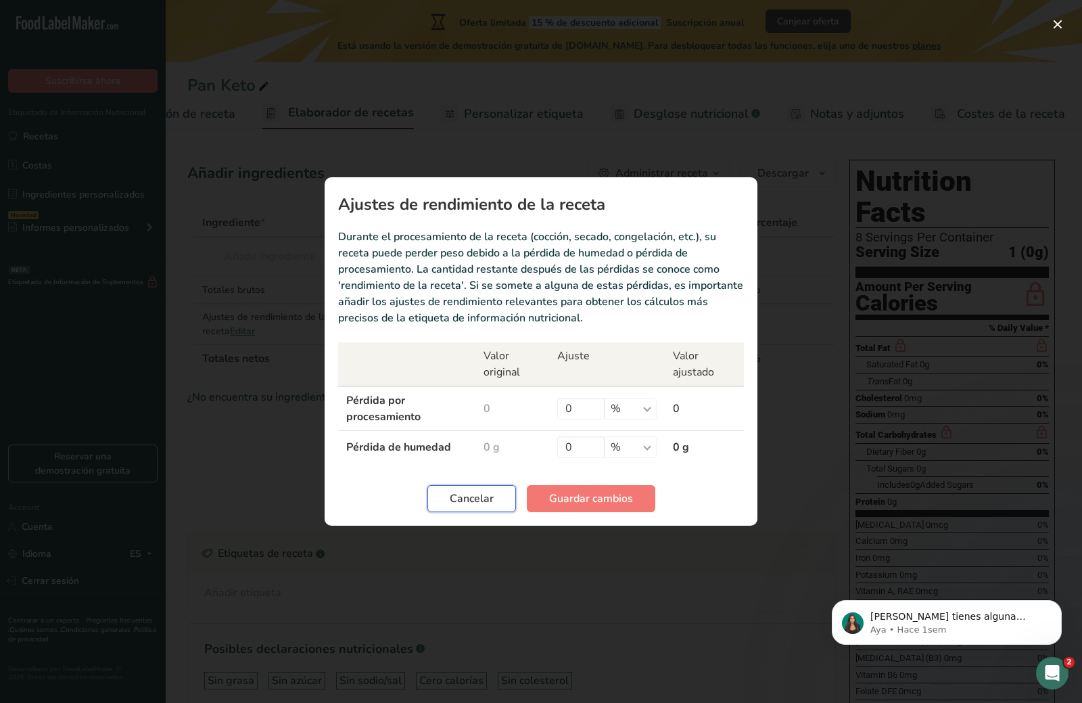
click at [498, 497] on button "Cancelar" at bounding box center [471, 498] width 89 height 27
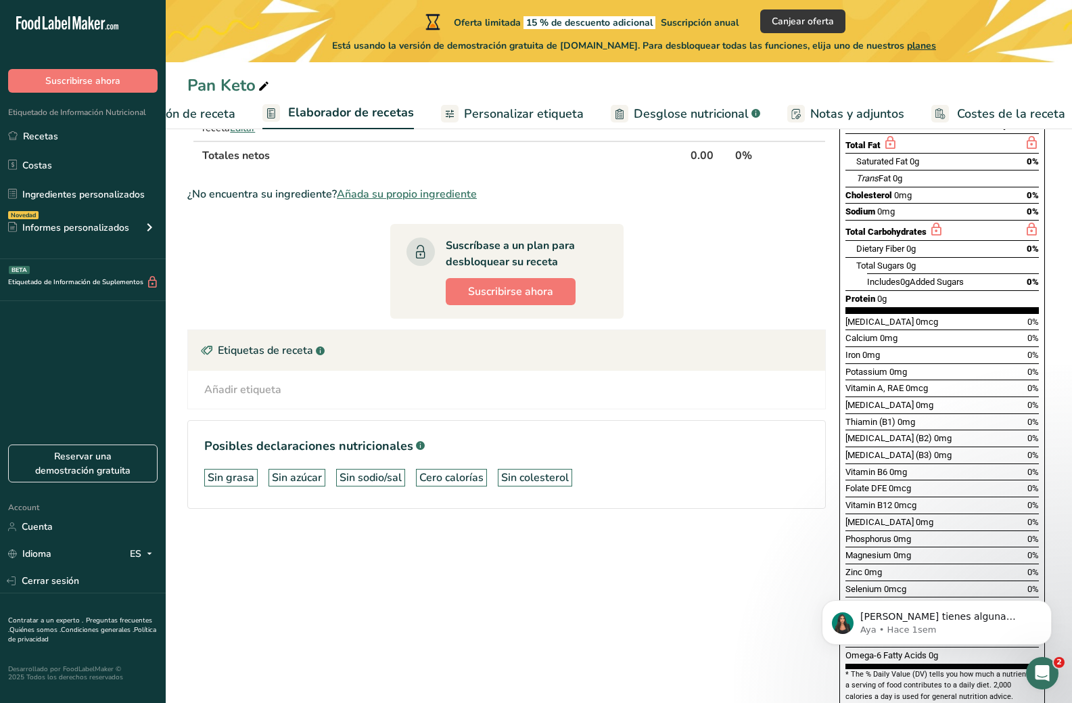
scroll to position [213, 0]
